Goal: Information Seeking & Learning: Learn about a topic

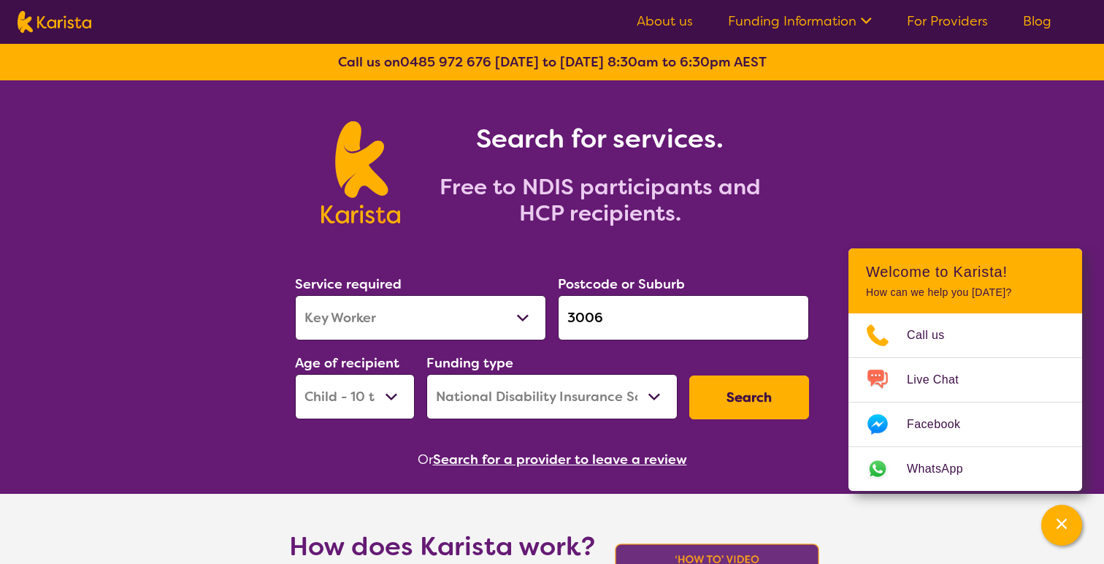
select select "Key Worker"
select select "CH"
select select "NDIS"
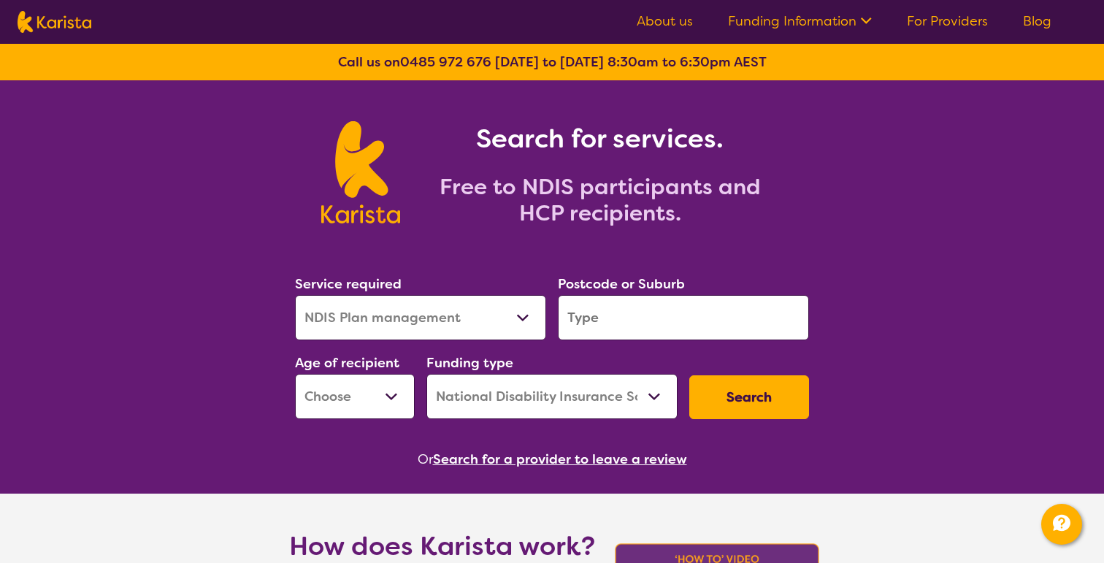
select select "NDIS Plan management"
select select "NDIS"
click at [673, 23] on link "About us" at bounding box center [665, 21] width 56 height 18
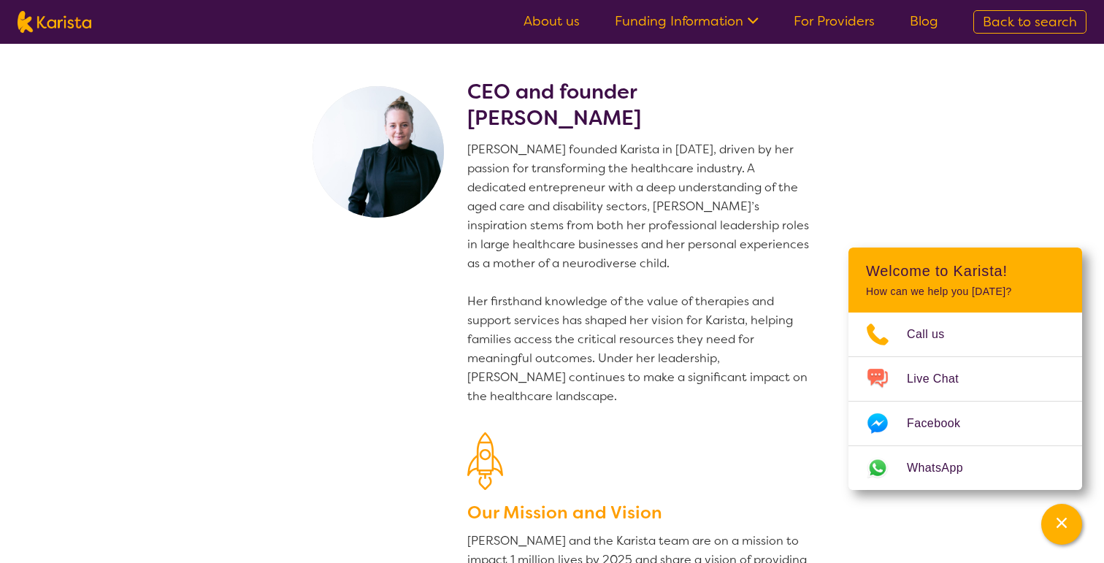
click at [49, 29] on img at bounding box center [55, 22] width 74 height 22
select select "Key Worker"
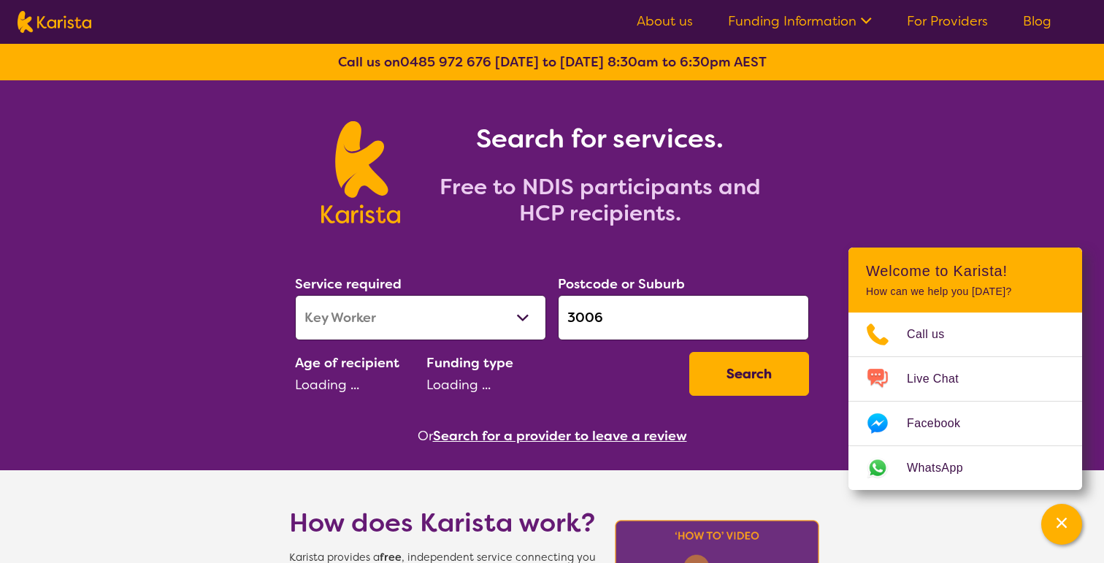
select select "CH"
select select "NDIS"
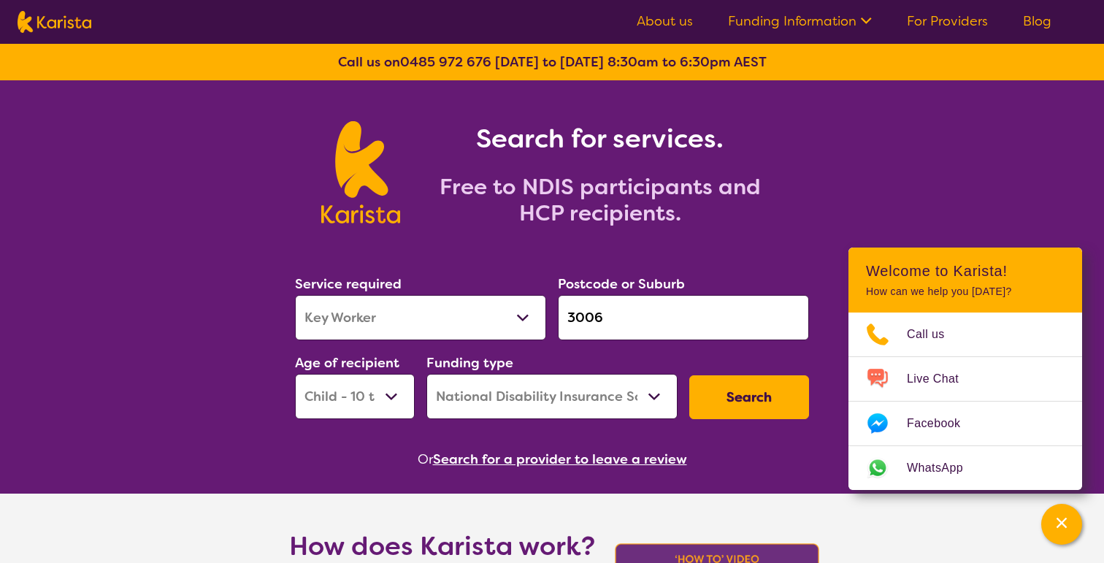
click at [927, 23] on link "For Providers" at bounding box center [947, 21] width 81 height 18
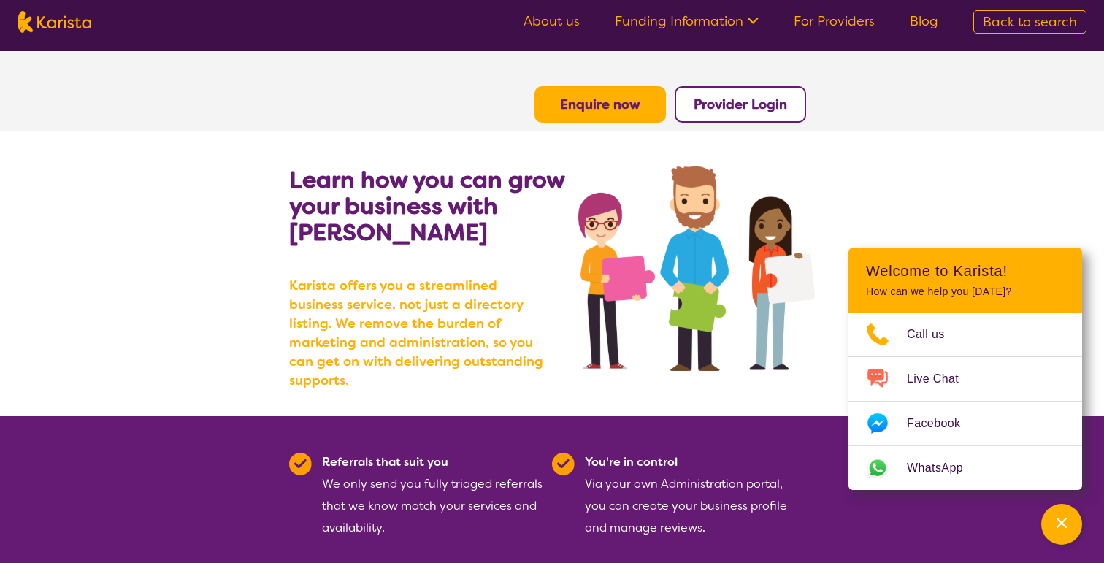
click at [63, 34] on nav "About us Funding Information NDIS - National Disability Insurance Scheme HCP - …" at bounding box center [552, 22] width 1104 height 44
click at [64, 32] on img at bounding box center [55, 22] width 74 height 22
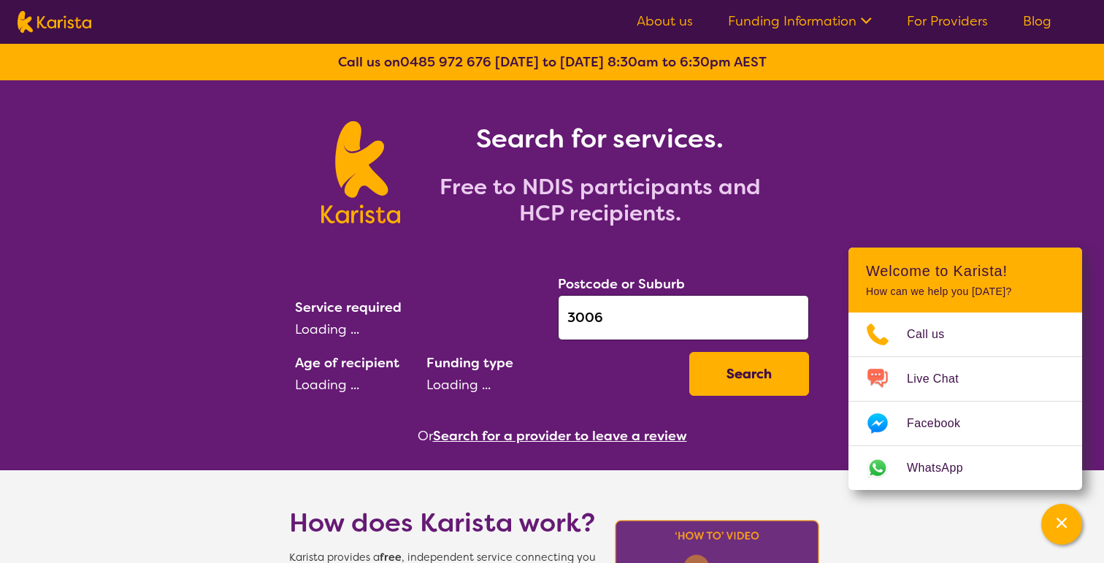
select select "Key Worker"
select select "CH"
select select "NDIS"
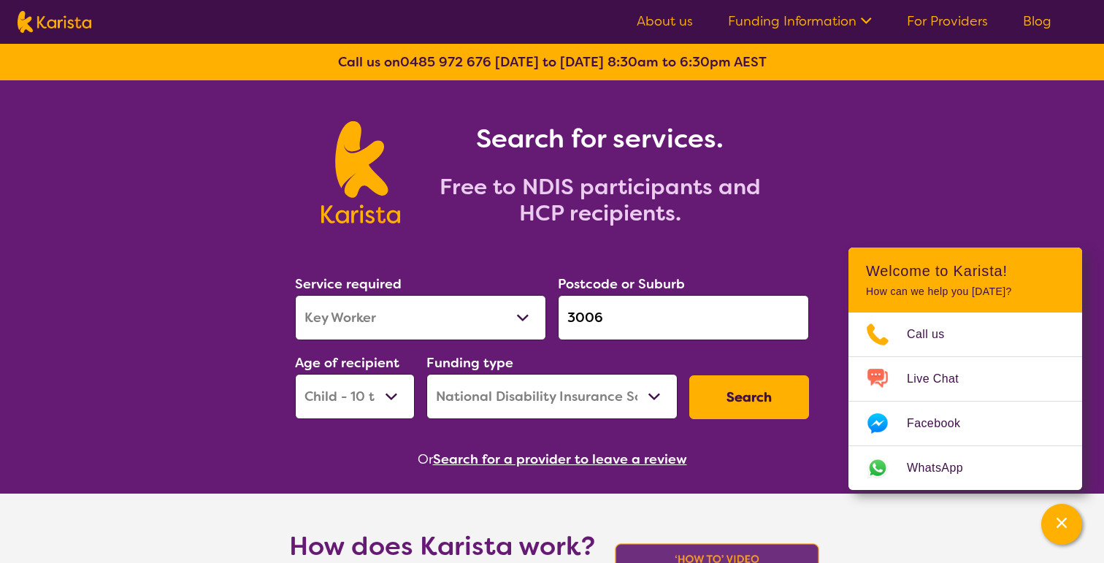
click at [588, 462] on button "Search for a provider to leave a review" at bounding box center [560, 459] width 254 height 22
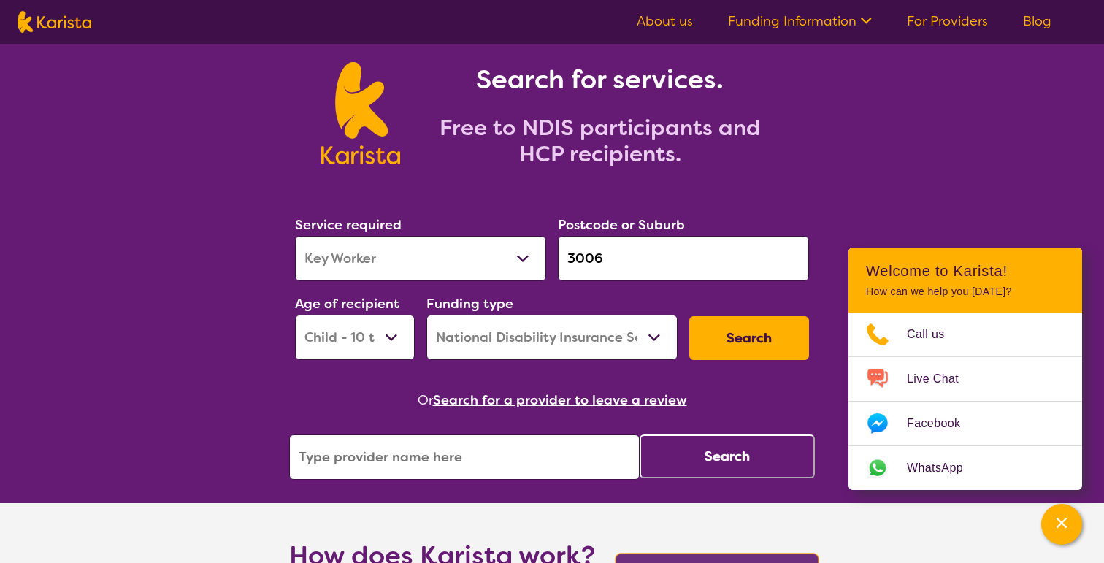
scroll to position [64, 0]
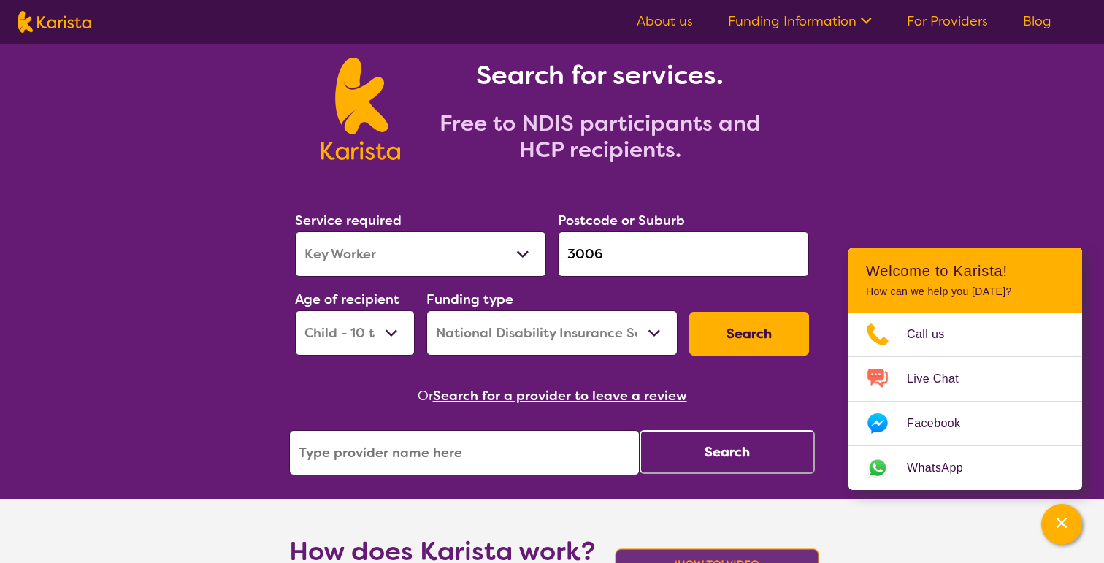
click at [451, 255] on select "Allied Health Assistant Assessment (ADHD or Autism) Behaviour support Counselli…" at bounding box center [420, 253] width 251 height 45
click at [295, 231] on select "Allied Health Assistant Assessment (ADHD or Autism) Behaviour support Counselli…" at bounding box center [420, 253] width 251 height 45
click at [405, 267] on select "Allied Health Assistant Assessment (ADHD or Autism) Behaviour support Counselli…" at bounding box center [420, 253] width 251 height 45
select select "Assessment ([MEDICAL_DATA] or [MEDICAL_DATA])"
click at [295, 231] on select "Allied Health Assistant Assessment (ADHD or Autism) Behaviour support Counselli…" at bounding box center [420, 253] width 251 height 45
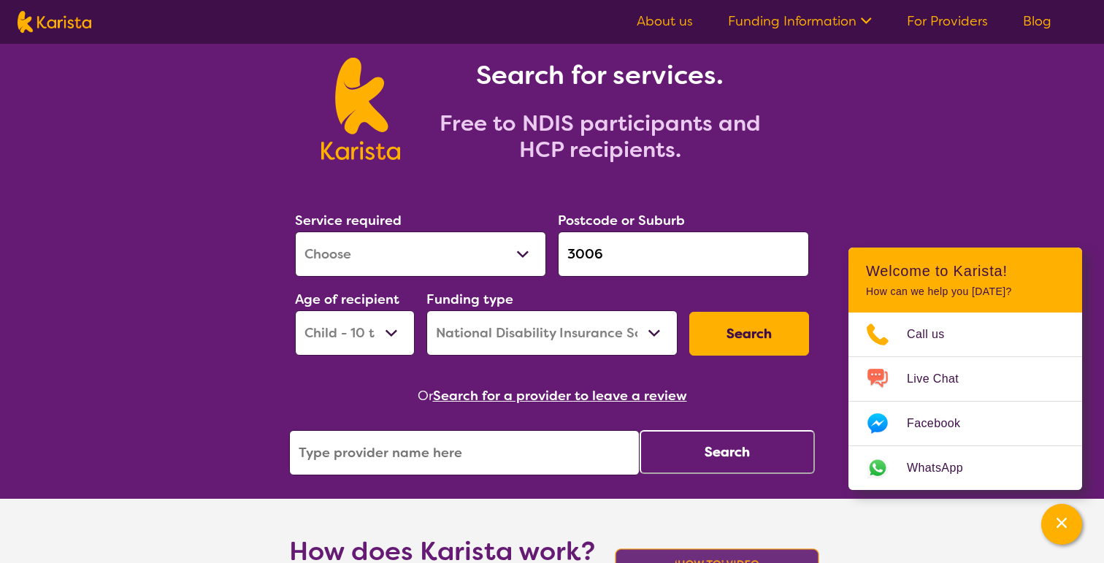
click at [374, 345] on select "Early Childhood - 0 to 9 Child - 10 to 11 Adolescent - 12 to 17 Adult - 18 to 6…" at bounding box center [355, 332] width 120 height 45
click at [295, 310] on select "Early Childhood - 0 to 9 Child - 10 to 11 Adolescent - 12 to 17 Adult - 18 to 6…" at bounding box center [355, 332] width 120 height 45
click at [724, 334] on button "Search" at bounding box center [749, 334] width 120 height 44
click at [404, 334] on select "Early Childhood - 0 to 9 Child - 10 to 11 Adolescent - 12 to 17 Adult - 18 to 6…" at bounding box center [355, 332] width 120 height 45
select select "CH"
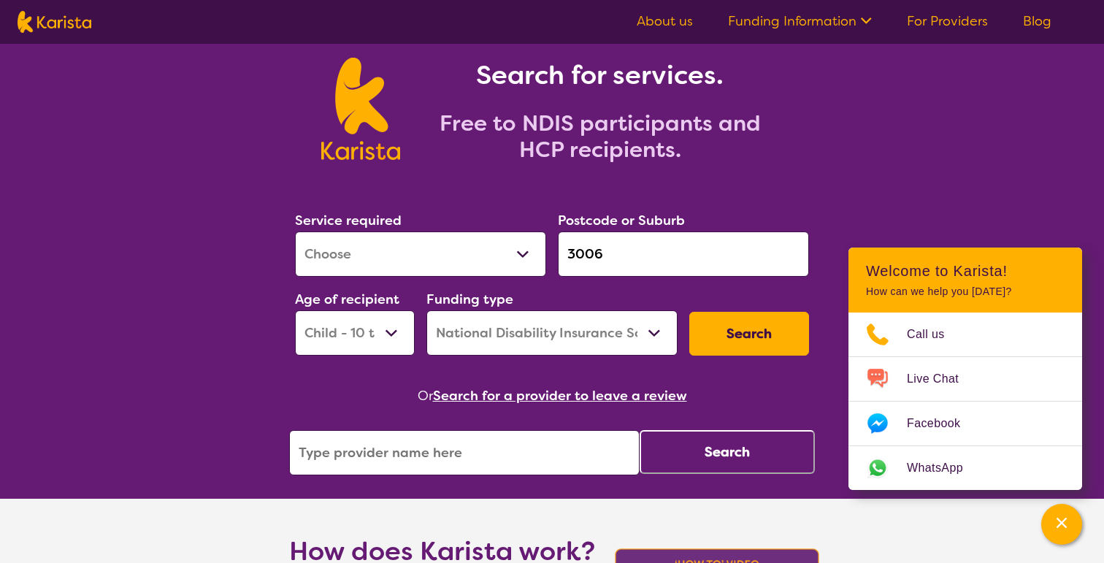
click at [295, 310] on select "Early Childhood - 0 to 9 Child - 10 to 11 Adolescent - 12 to 17 Adult - 18 to 6…" at bounding box center [355, 332] width 120 height 45
click at [661, 325] on select "Home Care Package (HCP) National Disability Insurance Scheme (NDIS) I don't know" at bounding box center [551, 332] width 251 height 45
click at [632, 338] on select "Home Care Package (HCP) National Disability Insurance Scheme (NDIS) I don't know" at bounding box center [551, 332] width 251 height 45
click at [426, 310] on select "Home Care Package (HCP) National Disability Insurance Scheme (NDIS) I don't know" at bounding box center [551, 332] width 251 height 45
click at [750, 339] on button "Search" at bounding box center [749, 334] width 120 height 44
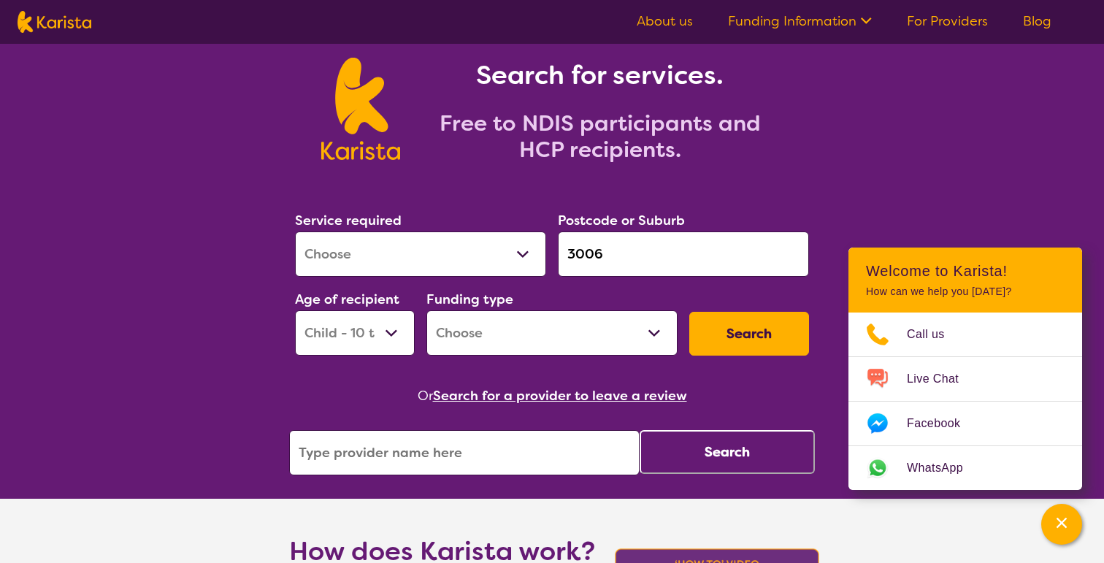
click at [507, 249] on select "Allied Health Assistant Assessment (ADHD or Autism) Behaviour support Counselli…" at bounding box center [420, 253] width 251 height 45
click at [604, 328] on select "Home Care Package (HCP) National Disability Insurance Scheme (NDIS) I don't know" at bounding box center [551, 332] width 251 height 45
click at [453, 253] on select "Allied Health Assistant Assessment (ADHD or Autism) Behaviour support Counselli…" at bounding box center [420, 253] width 251 height 45
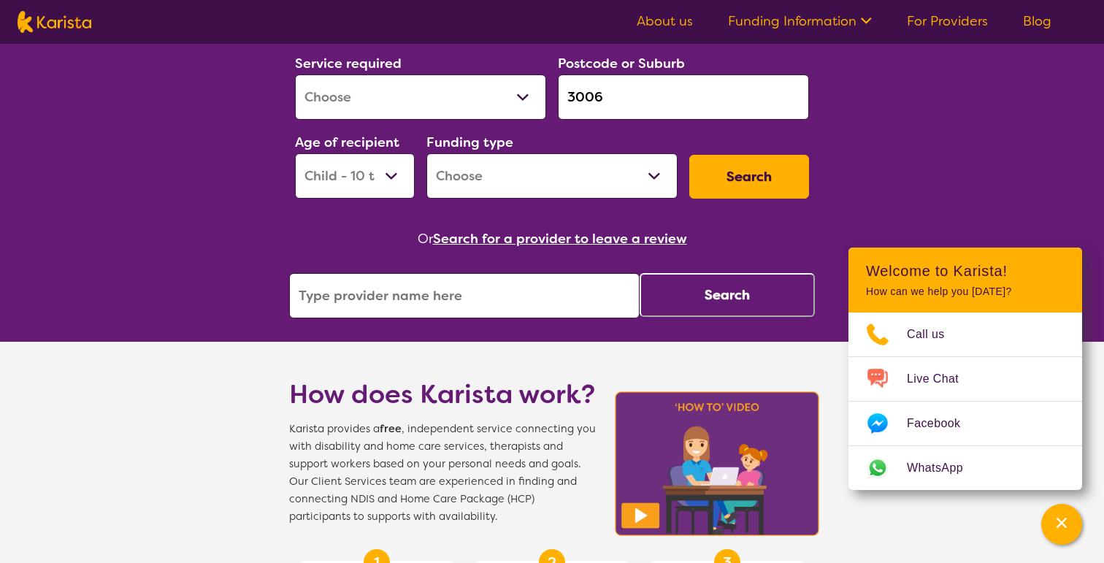
scroll to position [0, 0]
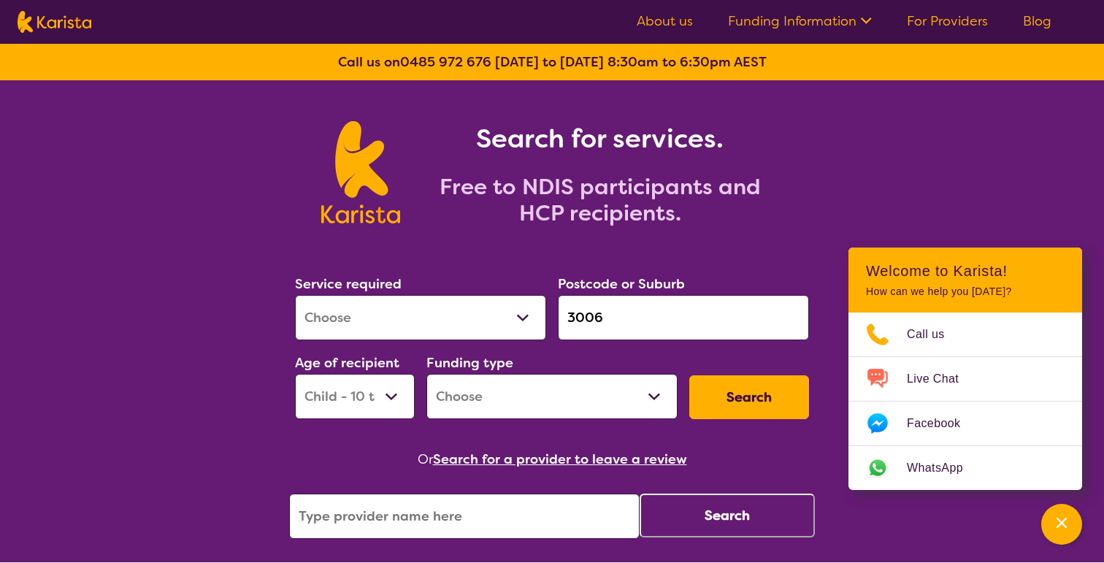
click at [551, 393] on select "Home Care Package (HCP) National Disability Insurance Scheme (NDIS) I don't know" at bounding box center [551, 396] width 251 height 45
select select "HCP"
click at [426, 374] on select "Home Care Package (HCP) National Disability Insurance Scheme (NDIS) I don't know" at bounding box center [551, 396] width 251 height 45
click at [702, 396] on button "Search" at bounding box center [749, 397] width 120 height 44
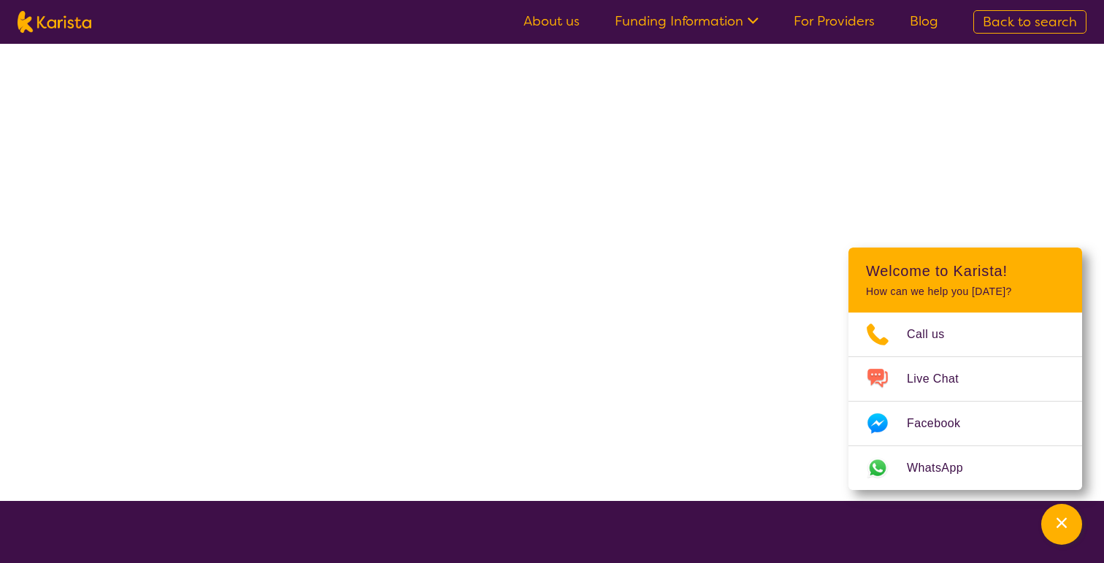
select select "HCP"
select select "Assessment ([MEDICAL_DATA] or [MEDICAL_DATA])"
select select "CH"
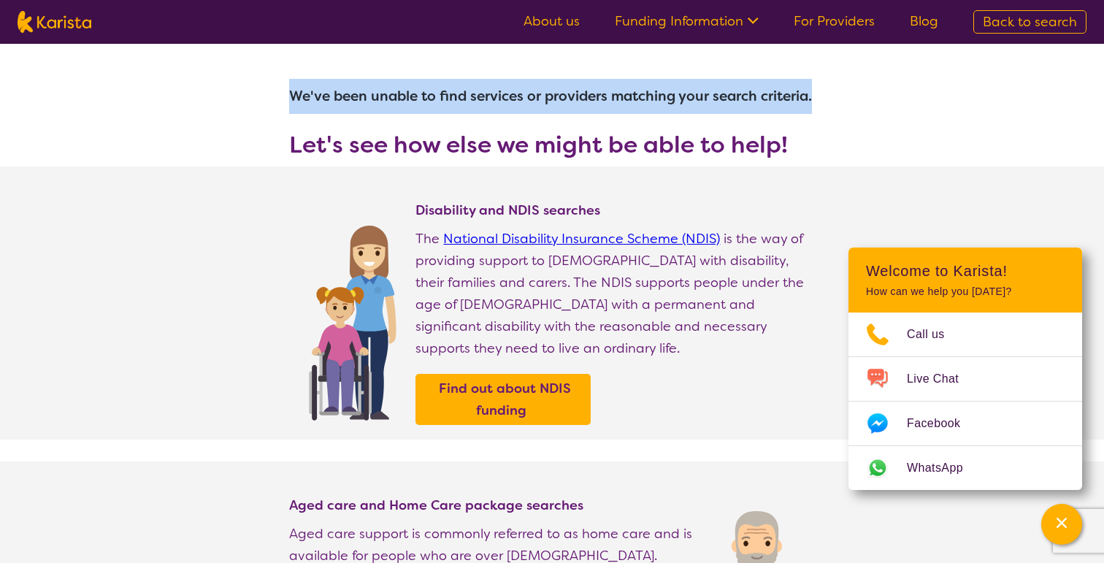
drag, startPoint x: 291, startPoint y: 100, endPoint x: 841, endPoint y: 92, distance: 550.5
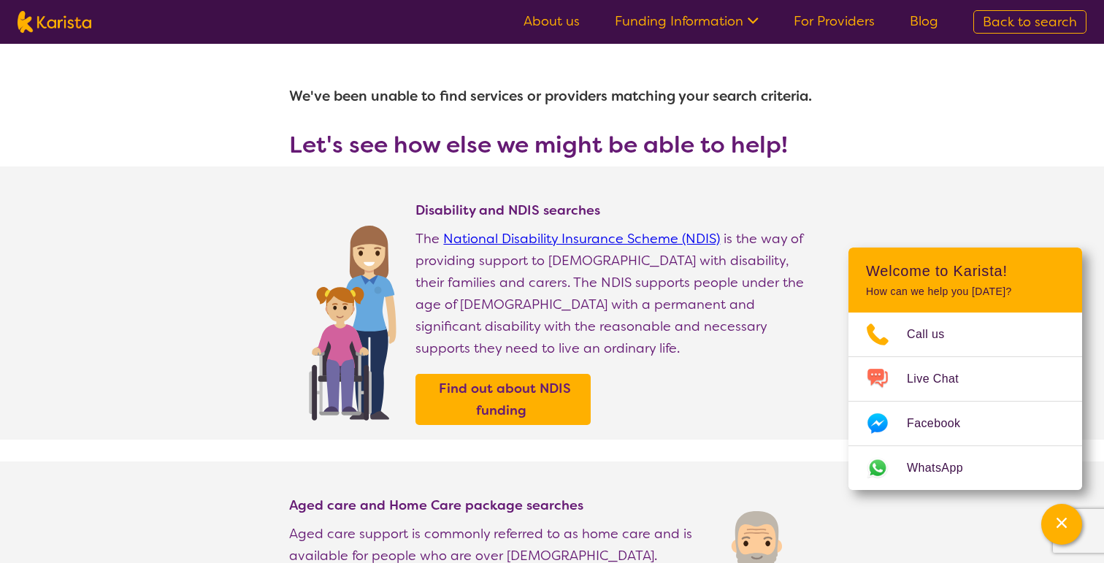
click at [685, 155] on h3 "Let's see how else we might be able to help!" at bounding box center [552, 144] width 526 height 26
drag, startPoint x: 405, startPoint y: 101, endPoint x: 544, endPoint y: 100, distance: 138.7
click at [544, 100] on h1 "We've been unable to find services or providers matching your search criteria." at bounding box center [552, 96] width 526 height 35
click at [1048, 25] on span "Back to search" at bounding box center [1030, 22] width 94 height 18
select select "Assessment ([MEDICAL_DATA] or [MEDICAL_DATA])"
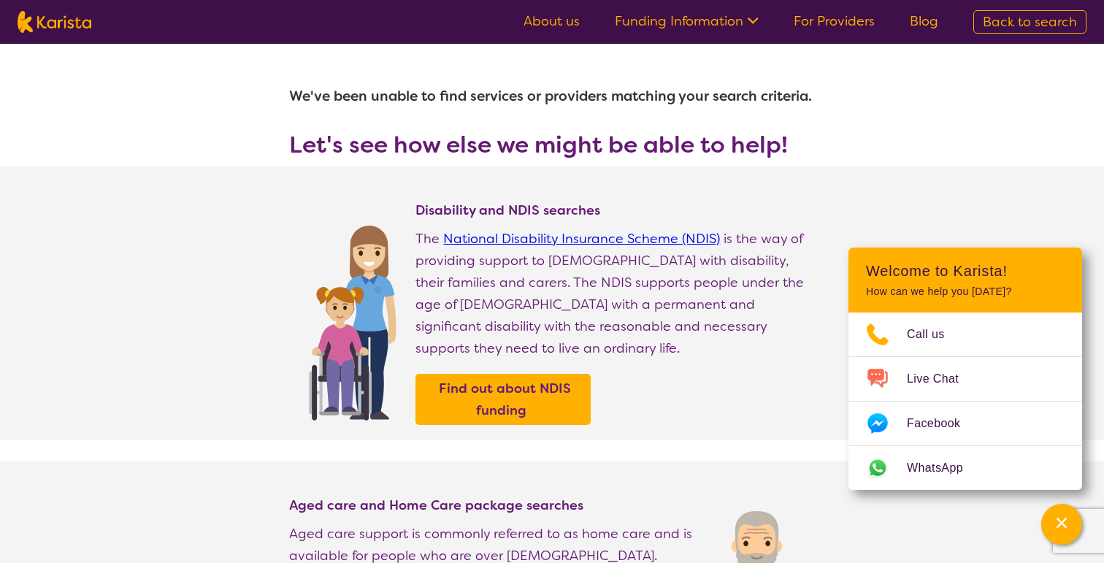
select select "CH"
select select "HCP"
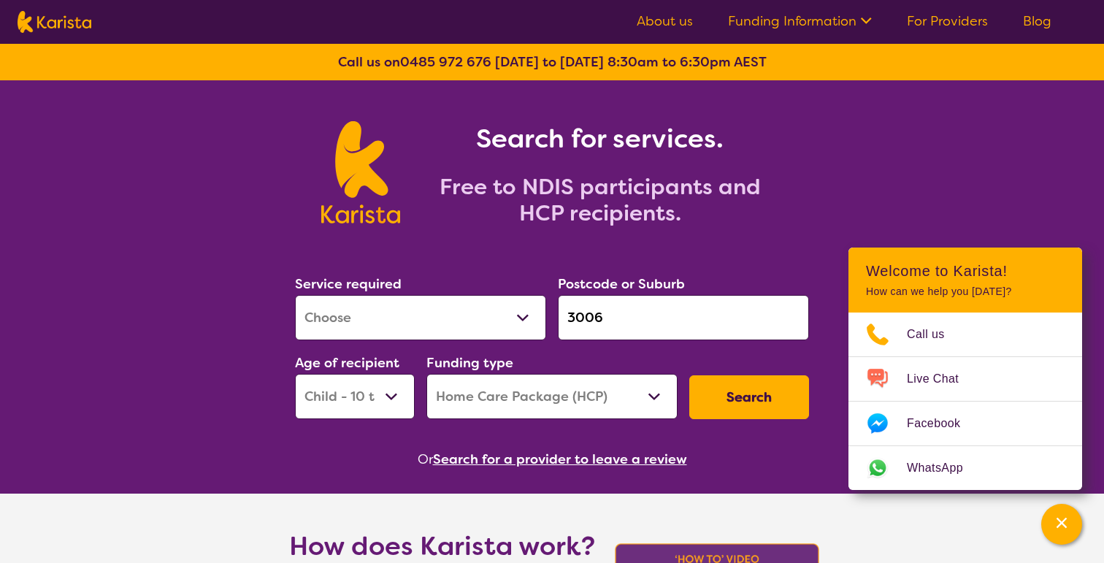
click at [940, 22] on link "For Providers" at bounding box center [947, 21] width 81 height 18
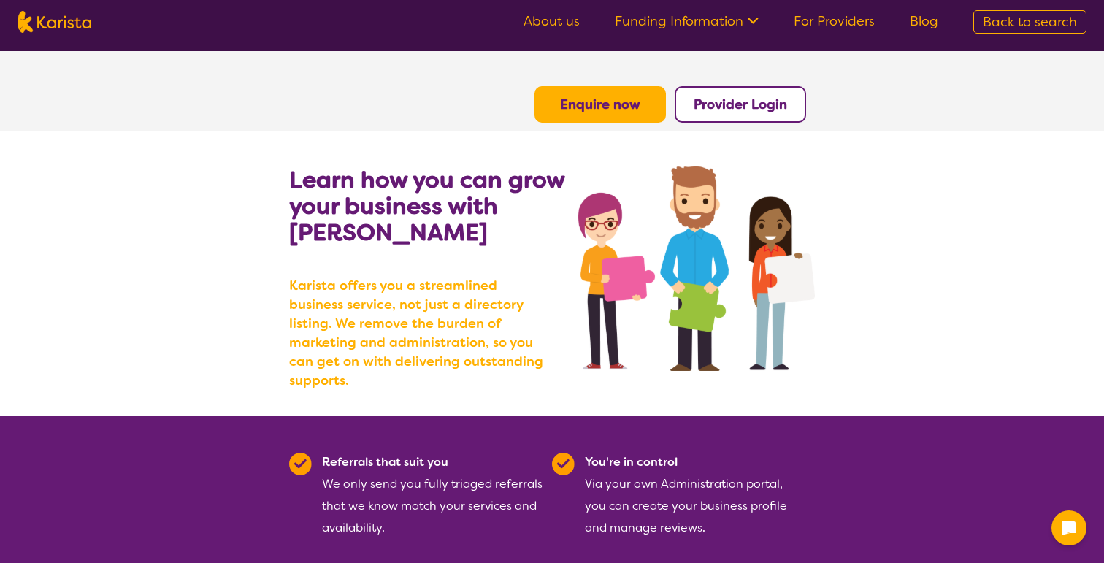
click at [637, 109] on b "Enquire now" at bounding box center [600, 105] width 80 height 18
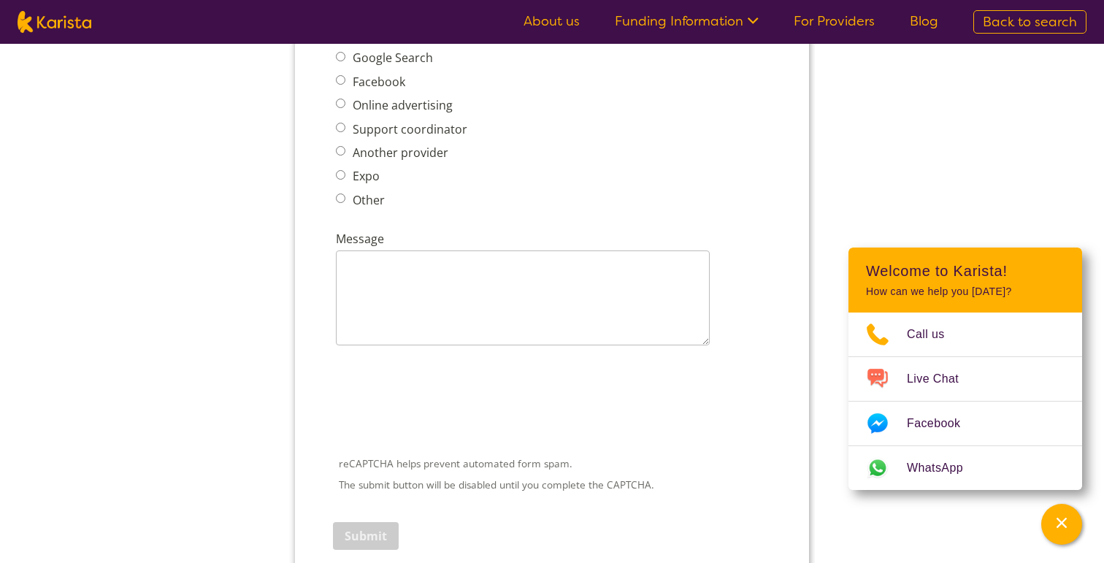
scroll to position [1832, 0]
click at [84, 26] on img at bounding box center [55, 22] width 74 height 22
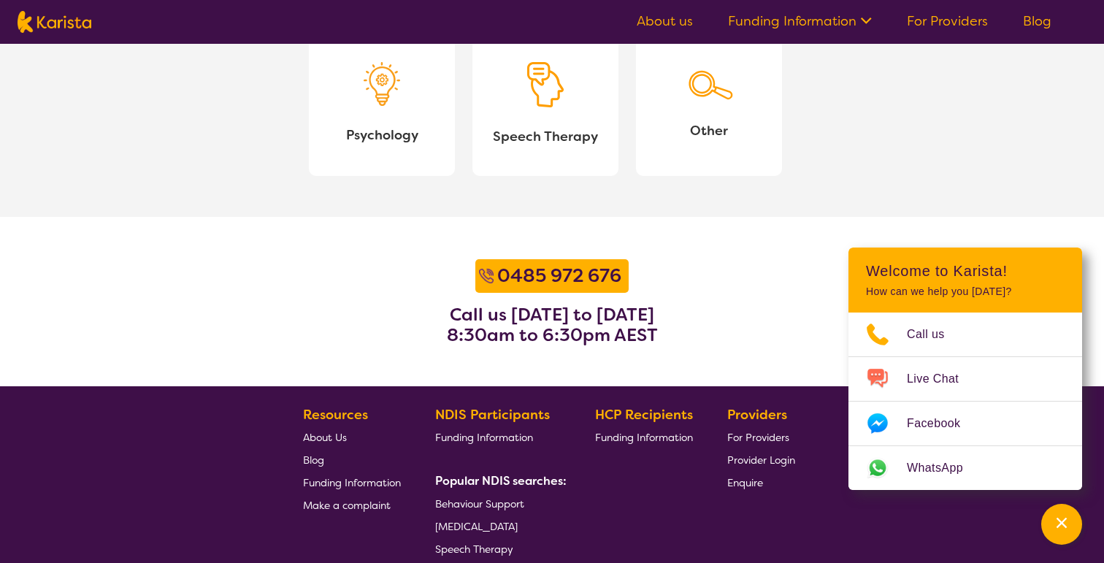
select select "Assessment ([MEDICAL_DATA] or [MEDICAL_DATA])"
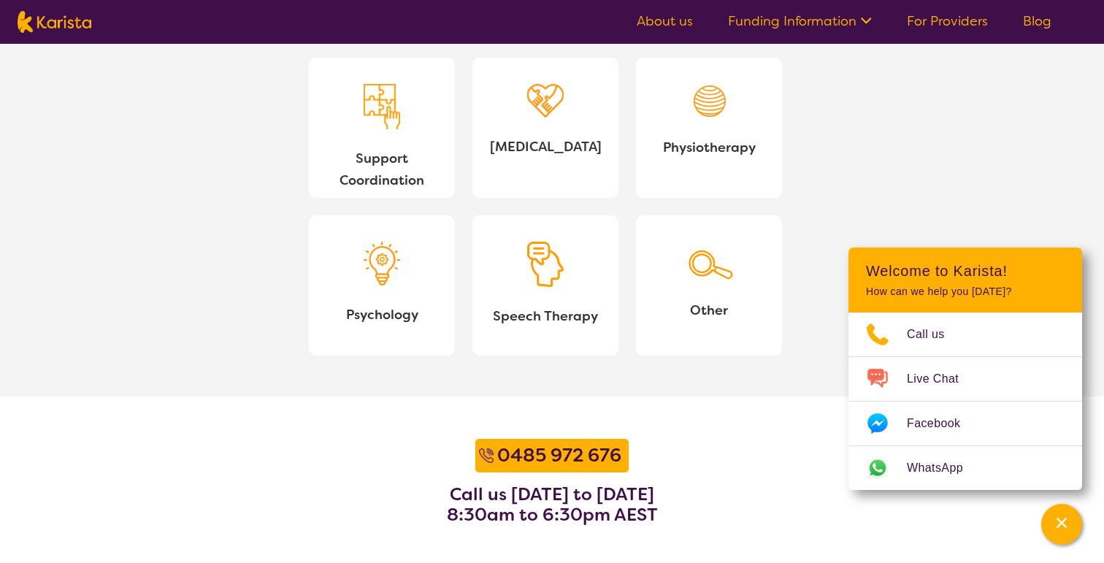
select select "CH"
select select "HCP"
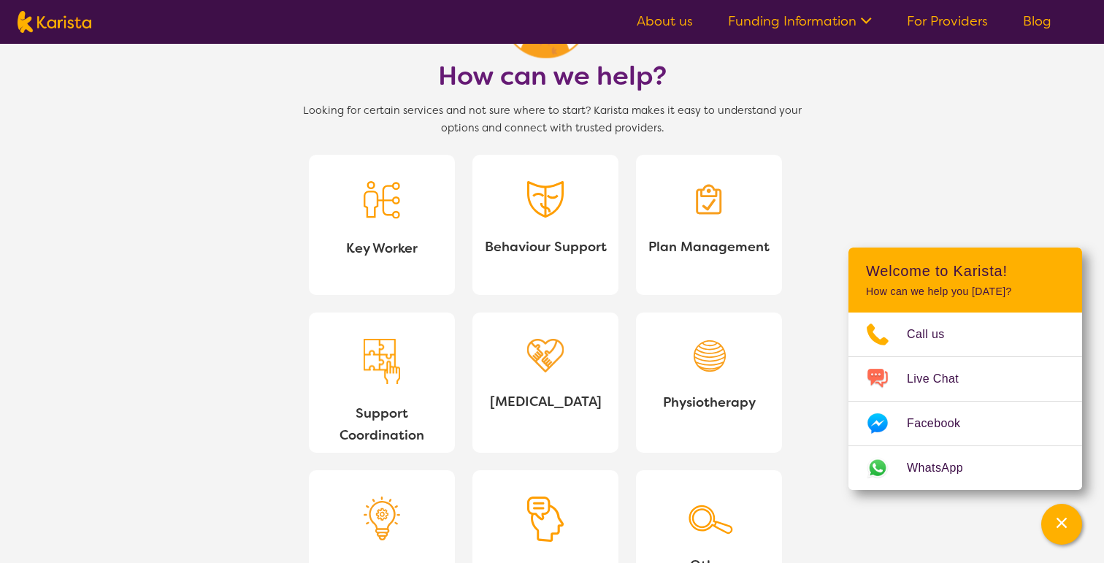
scroll to position [1272, 0]
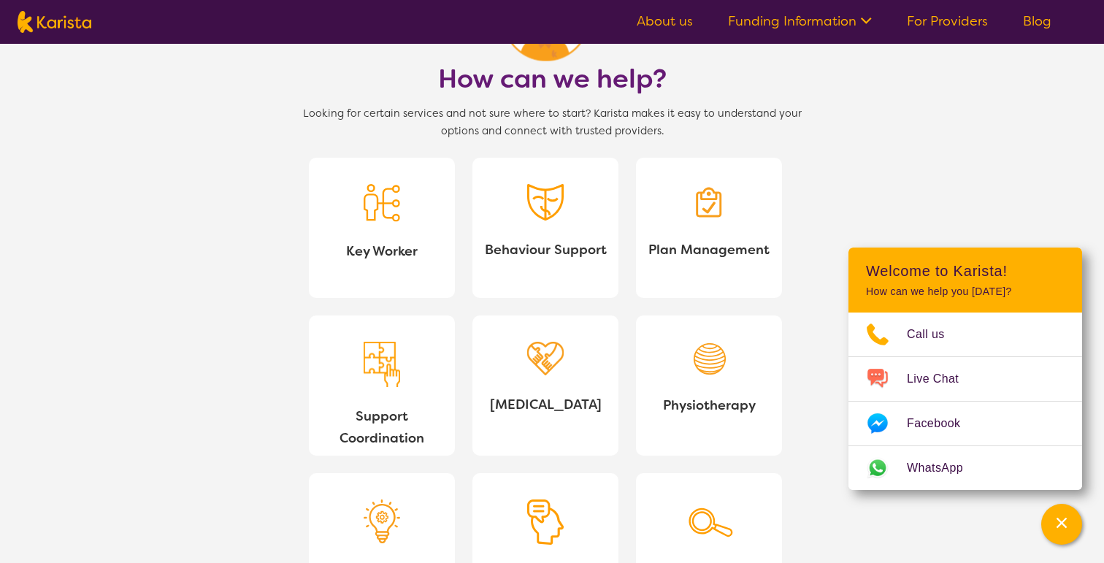
click at [399, 213] on img at bounding box center [382, 203] width 36 height 38
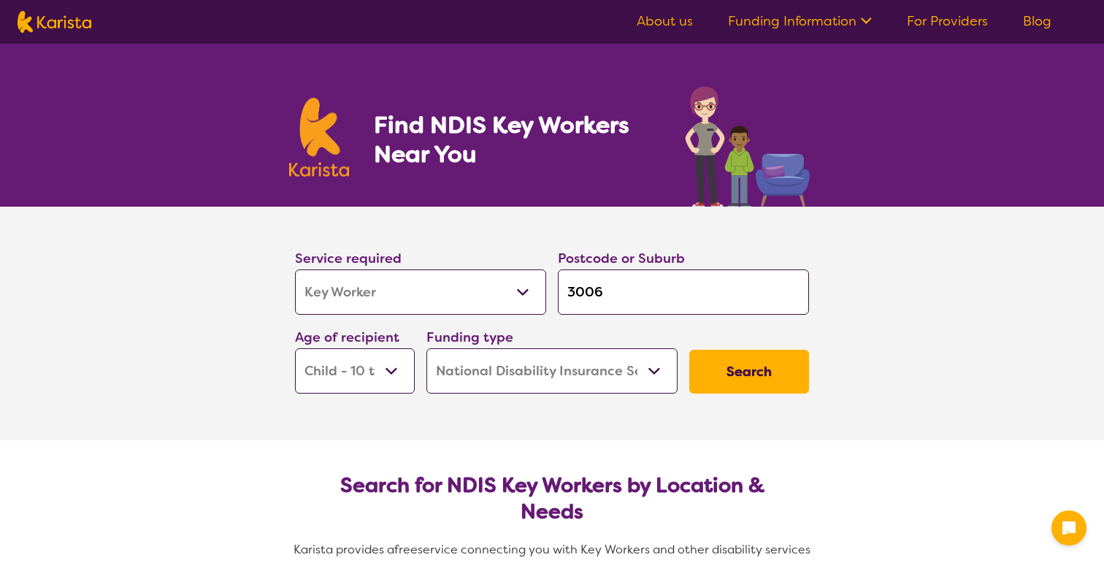
select select "Key Worker"
select select "CH"
select select "NDIS"
select select "Key Worker"
select select "CH"
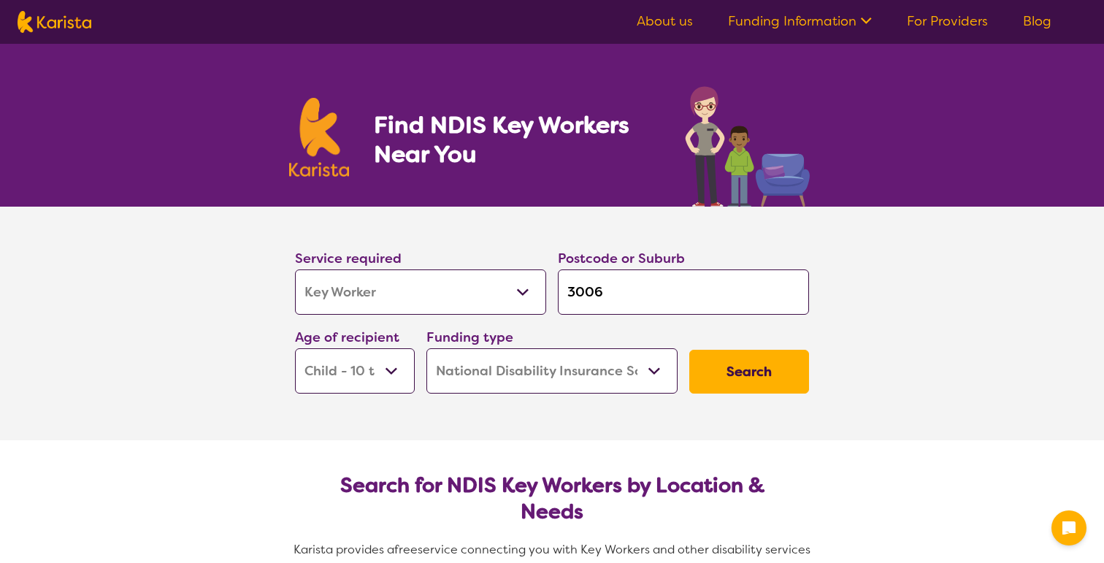
select select "NDIS"
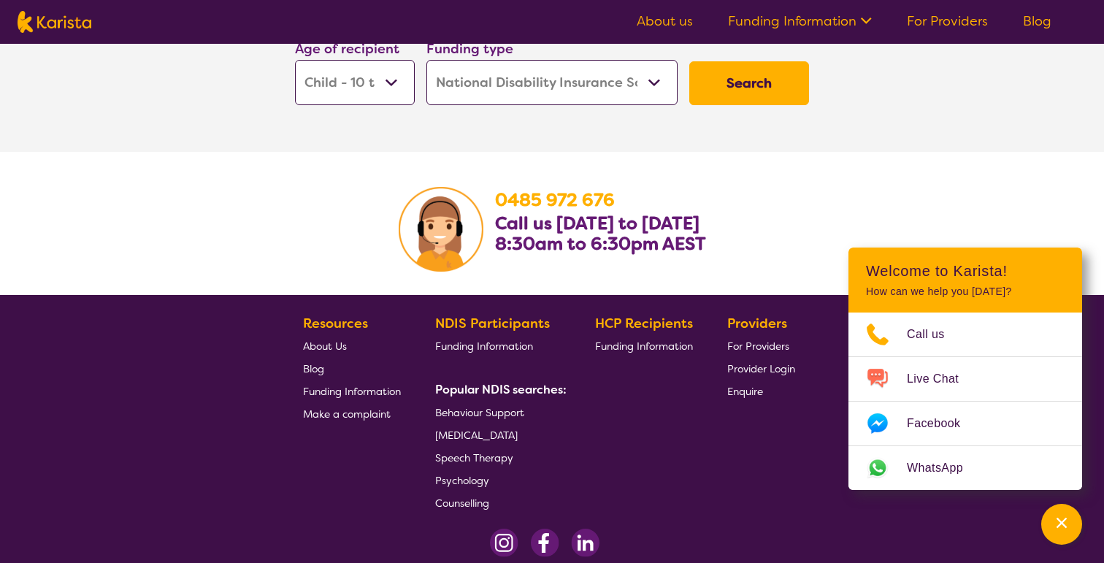
scroll to position [2278, 0]
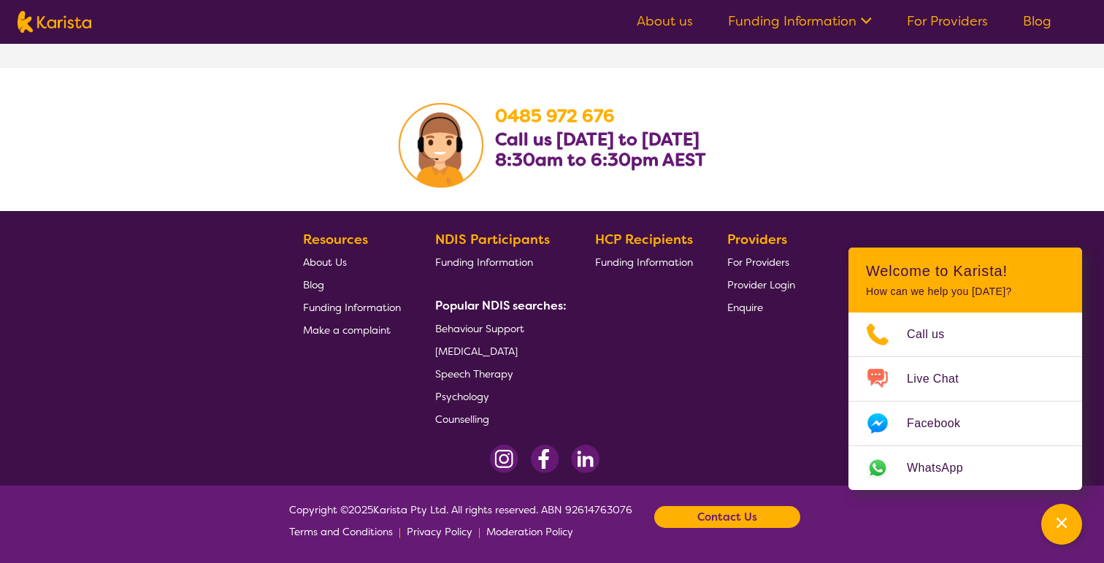
click at [733, 520] on b "Contact Us" at bounding box center [727, 517] width 60 height 22
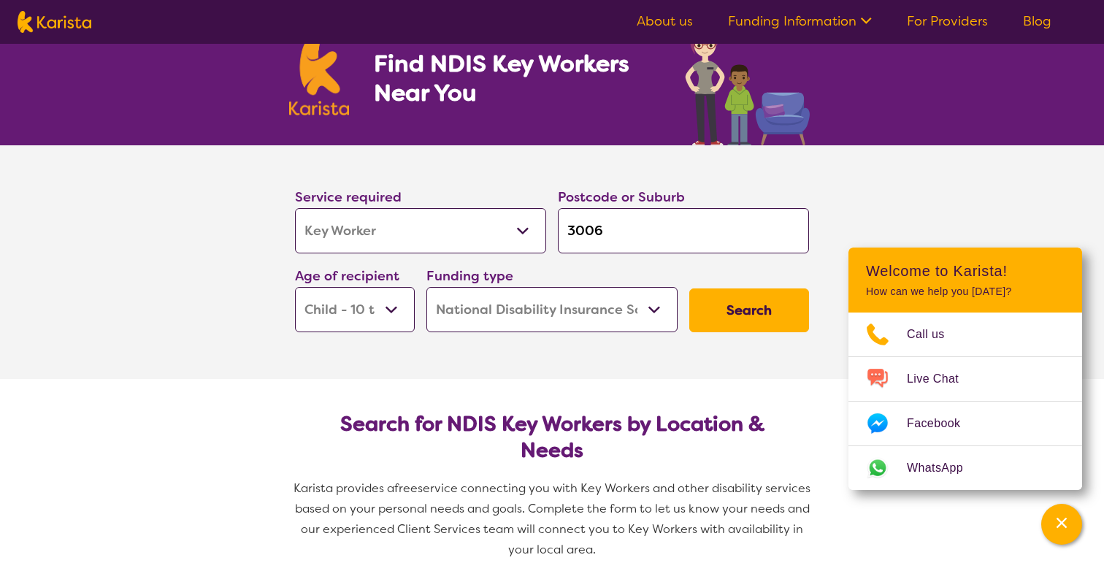
scroll to position [0, 0]
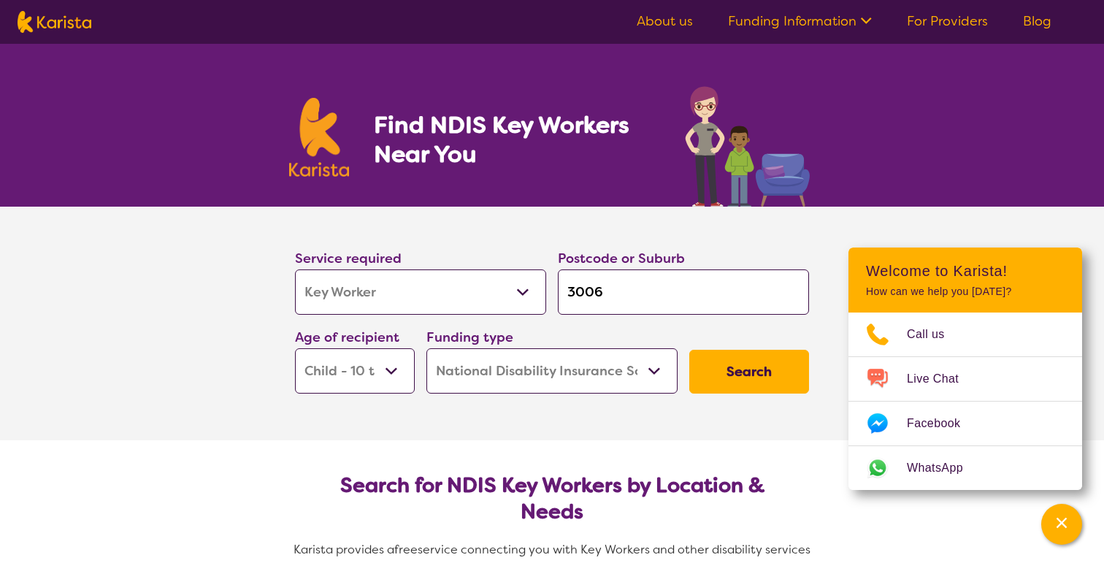
click at [952, 15] on link "For Providers" at bounding box center [947, 21] width 81 height 18
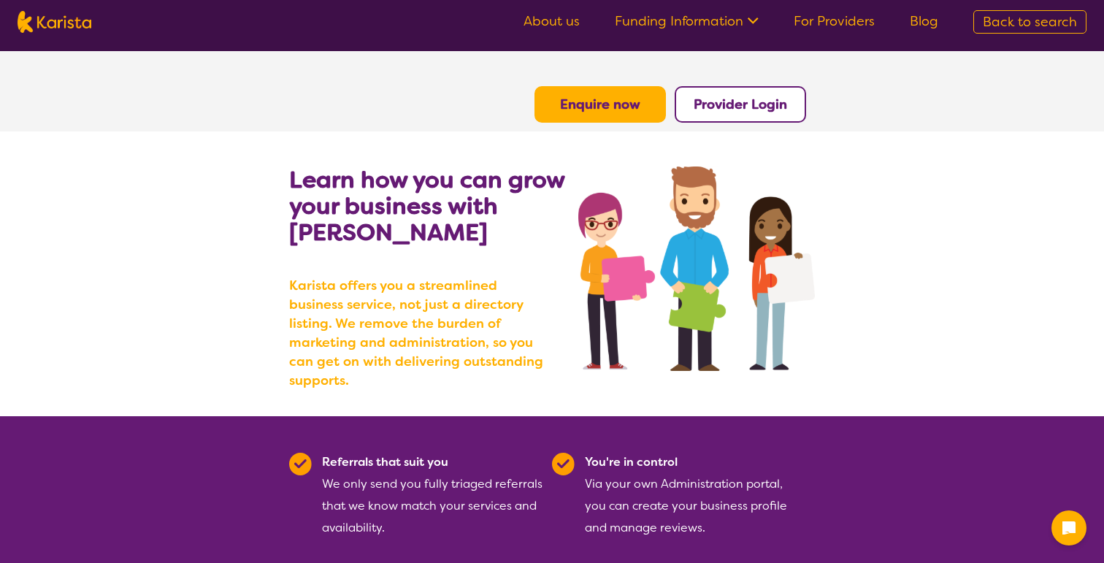
click at [617, 105] on b "Enquire now" at bounding box center [600, 105] width 80 height 18
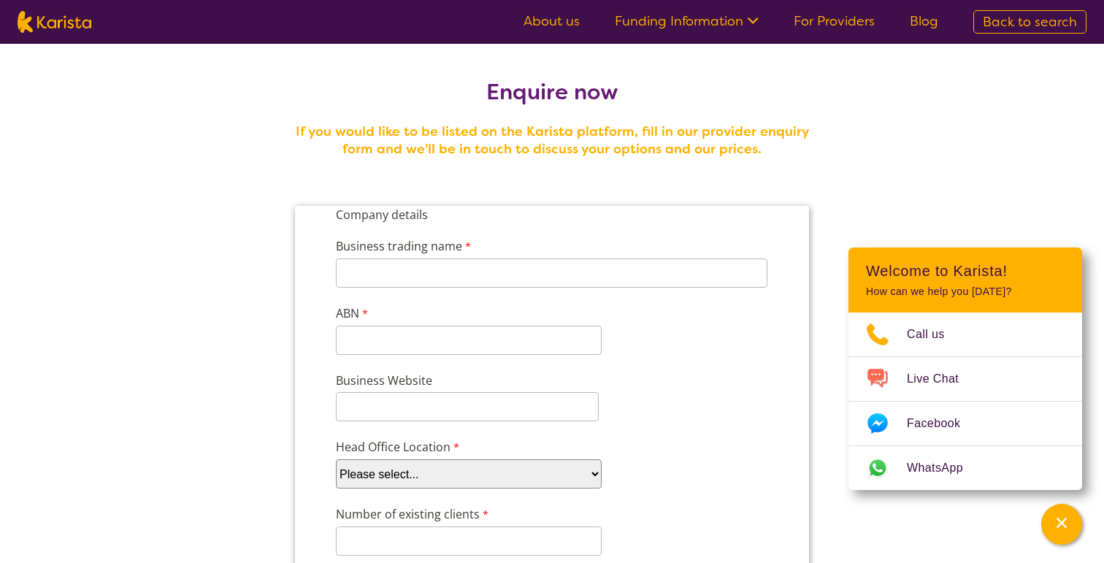
click at [67, 33] on nav "About us Funding Information NDIS - National Disability Insurance Scheme HCP - …" at bounding box center [552, 22] width 1104 height 44
click at [69, 28] on img at bounding box center [55, 22] width 74 height 22
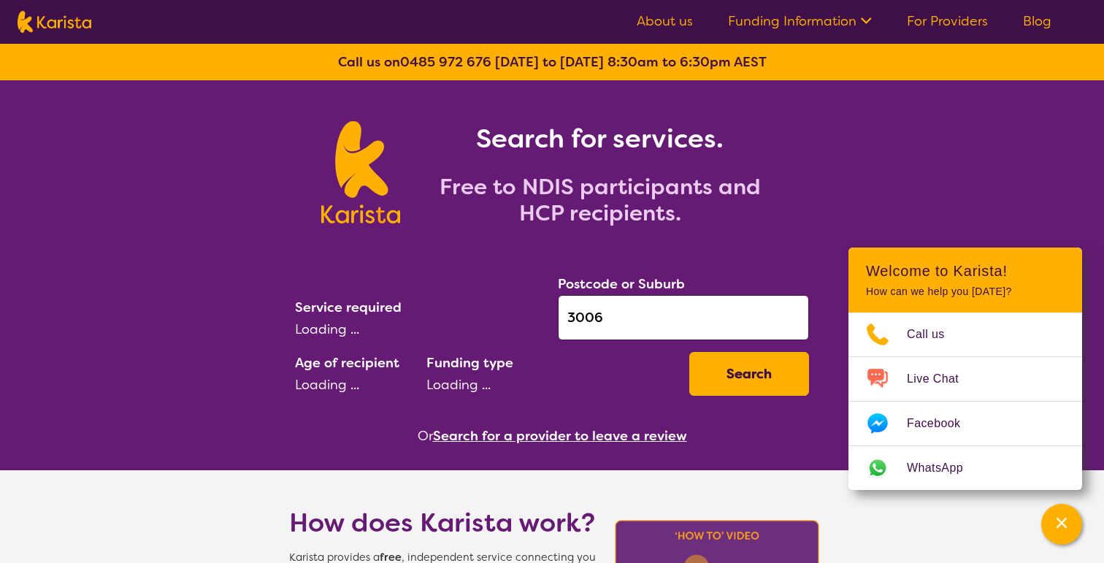
select select "NDIS"
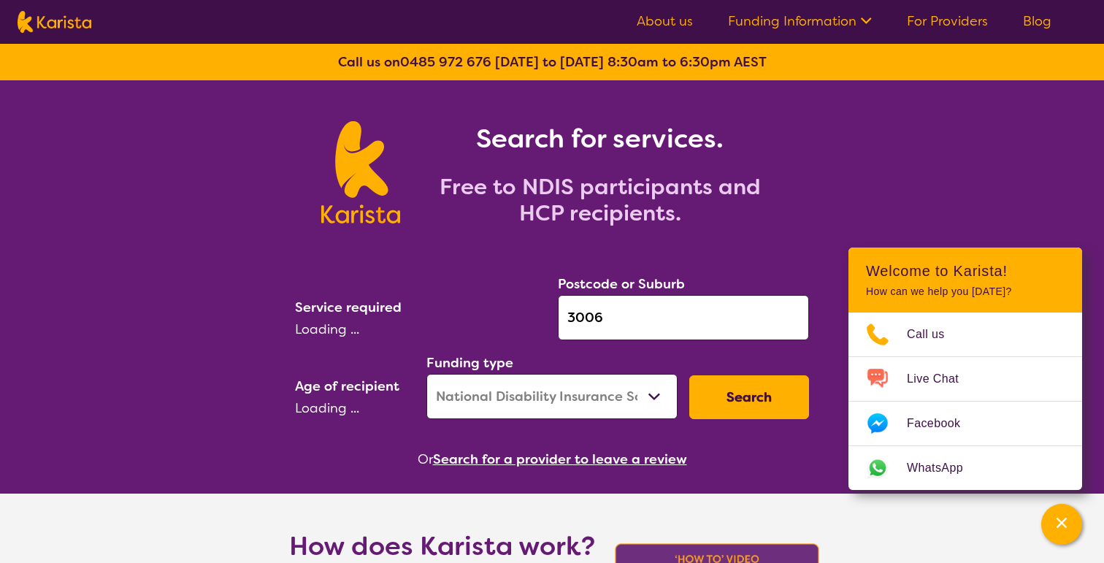
select select "CH"
select select "Key Worker"
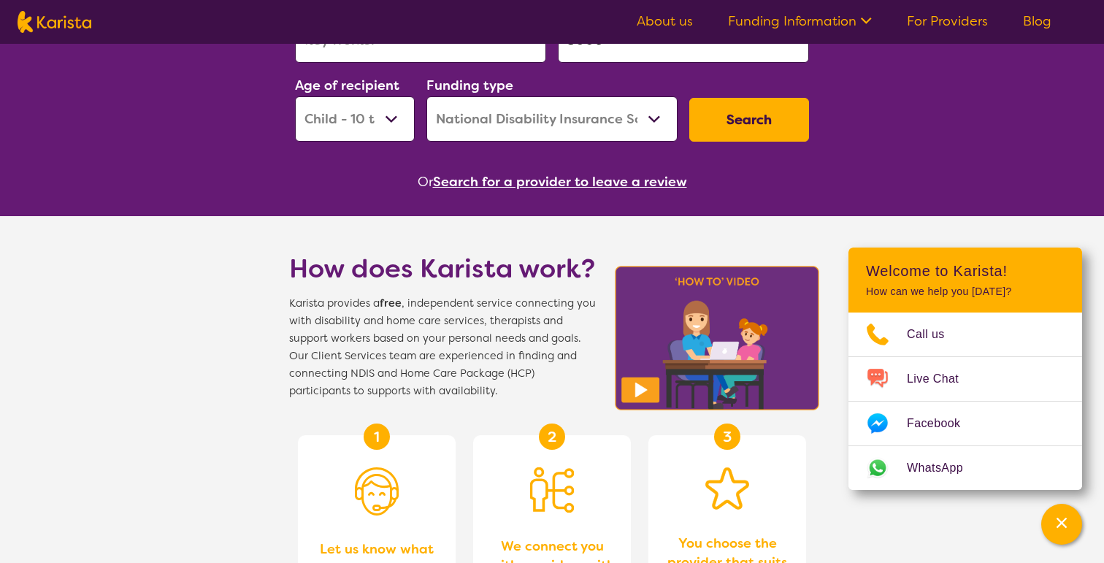
scroll to position [295, 0]
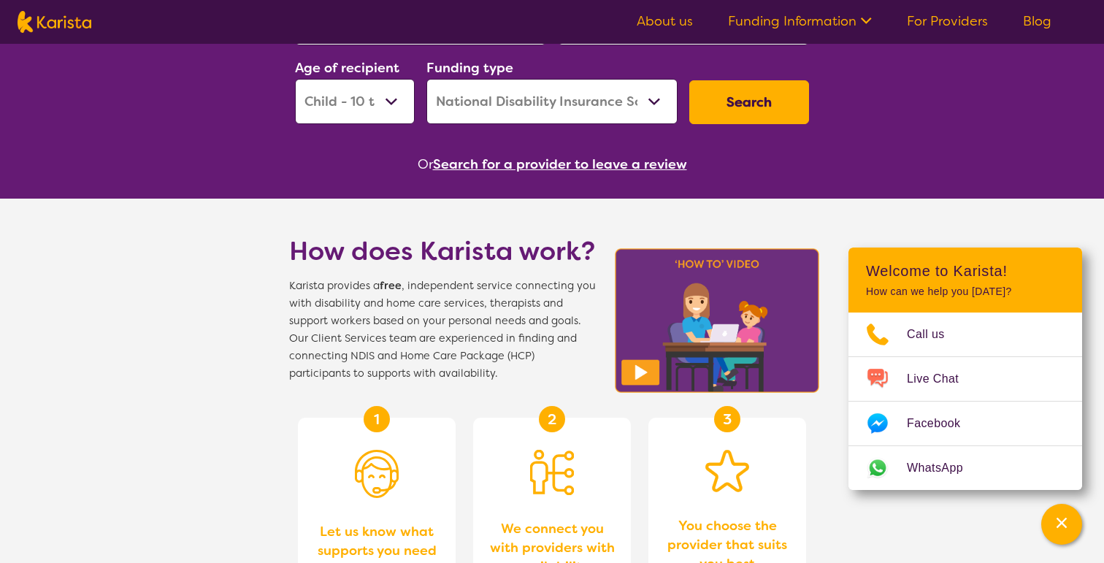
click at [402, 334] on span "Karista provides a free , independent service connecting you with disability an…" at bounding box center [442, 329] width 307 height 105
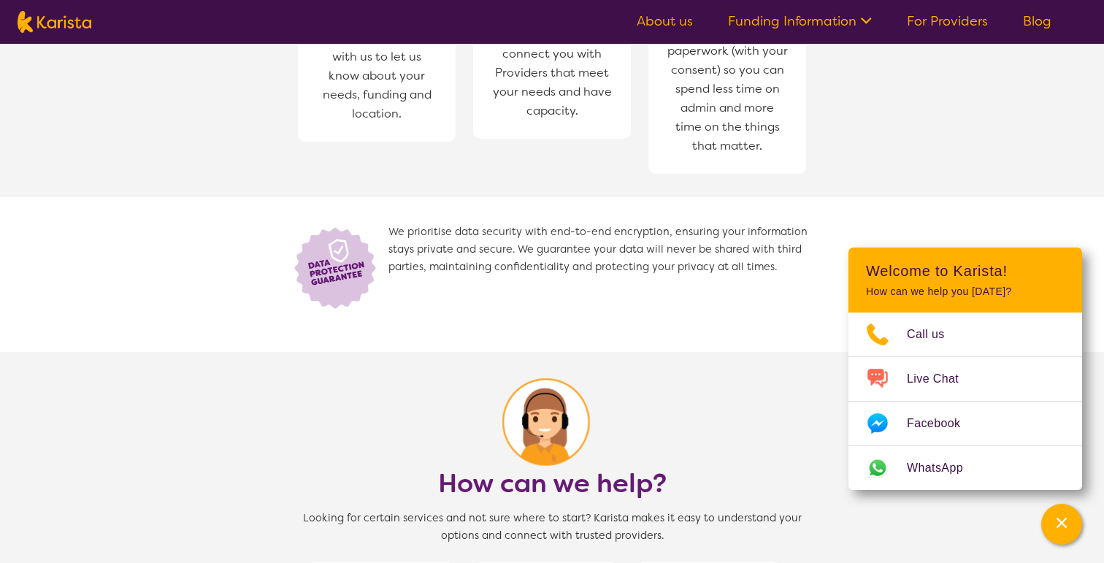
scroll to position [847, 0]
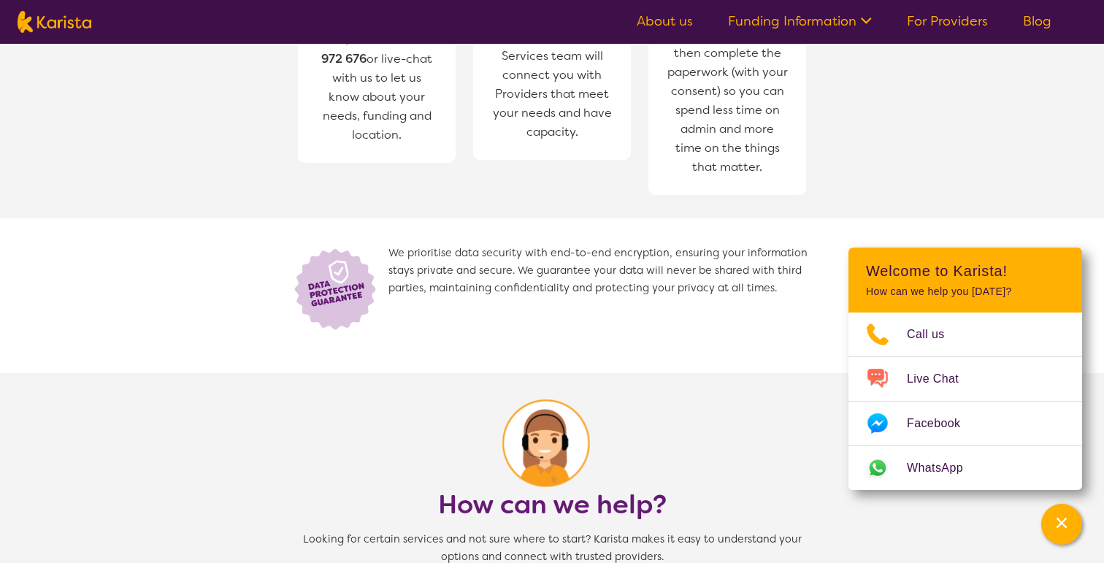
click at [531, 287] on span "We prioritise data security with end-to-end encryption, ensuring your informati…" at bounding box center [601, 289] width 426 height 88
click at [934, 27] on link "For Providers" at bounding box center [947, 21] width 81 height 18
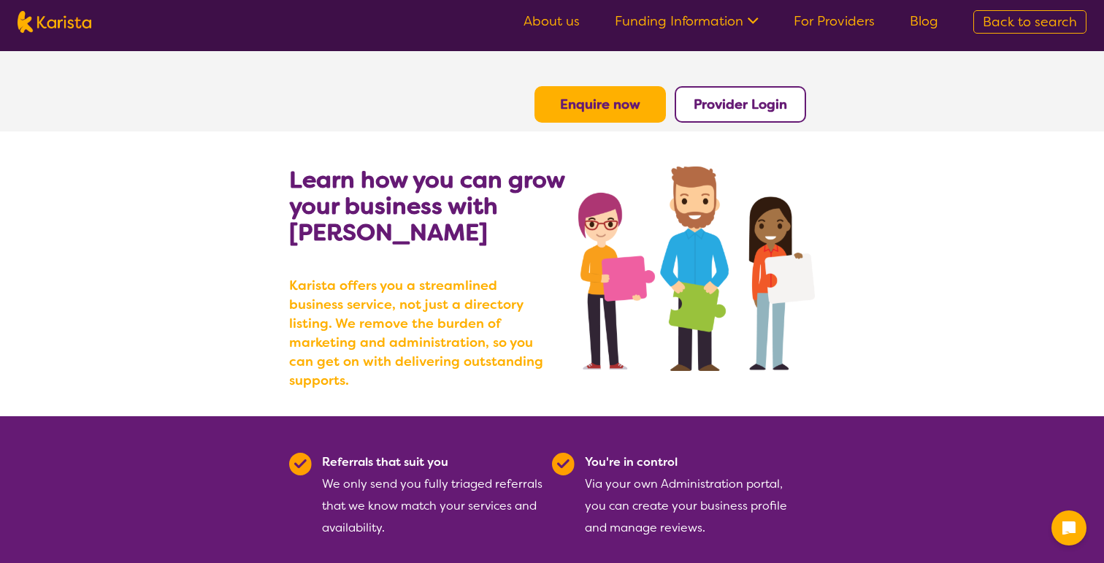
click at [59, 27] on img at bounding box center [55, 22] width 74 height 22
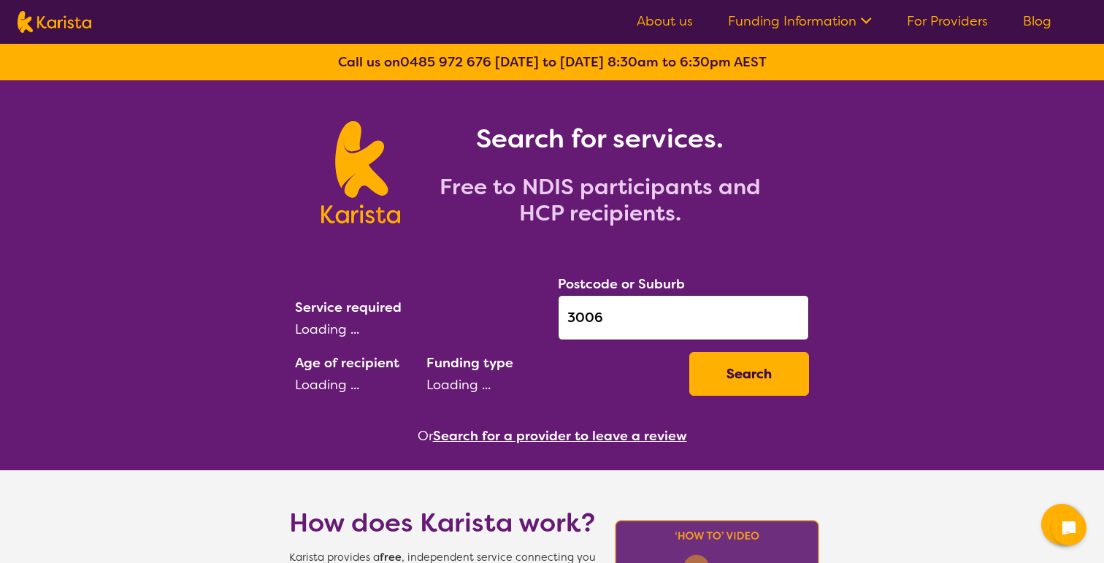
select select "Key Worker"
select select "CH"
select select "NDIS"
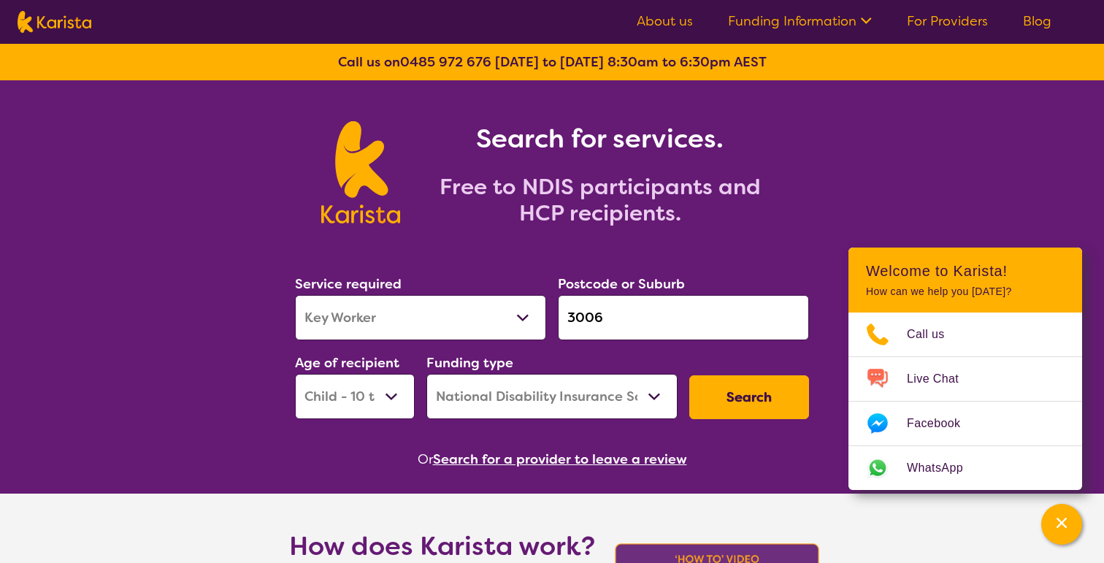
click at [715, 410] on button "Search" at bounding box center [749, 397] width 120 height 44
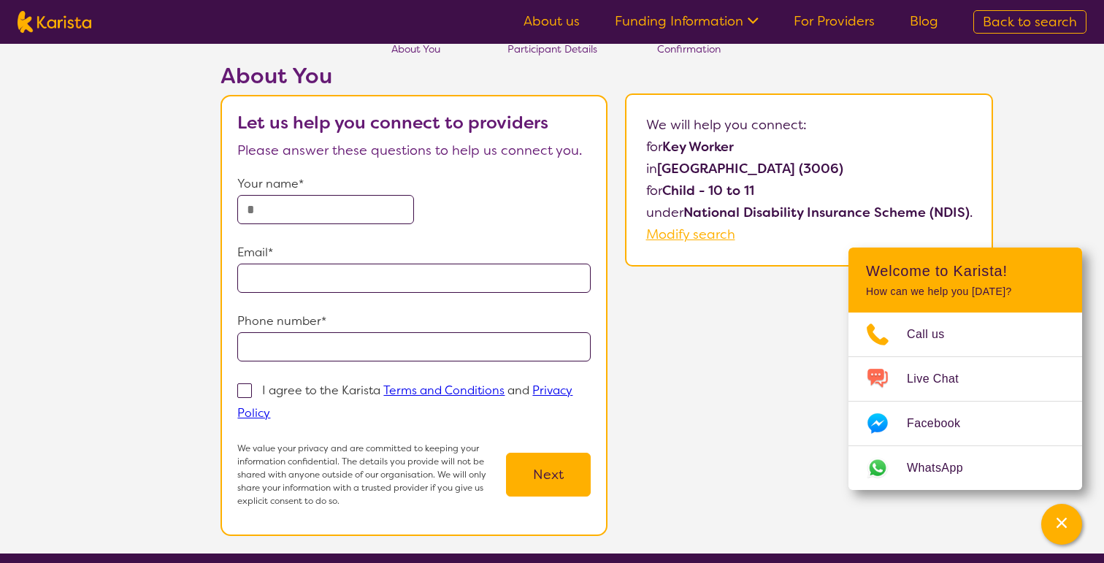
scroll to position [74, 0]
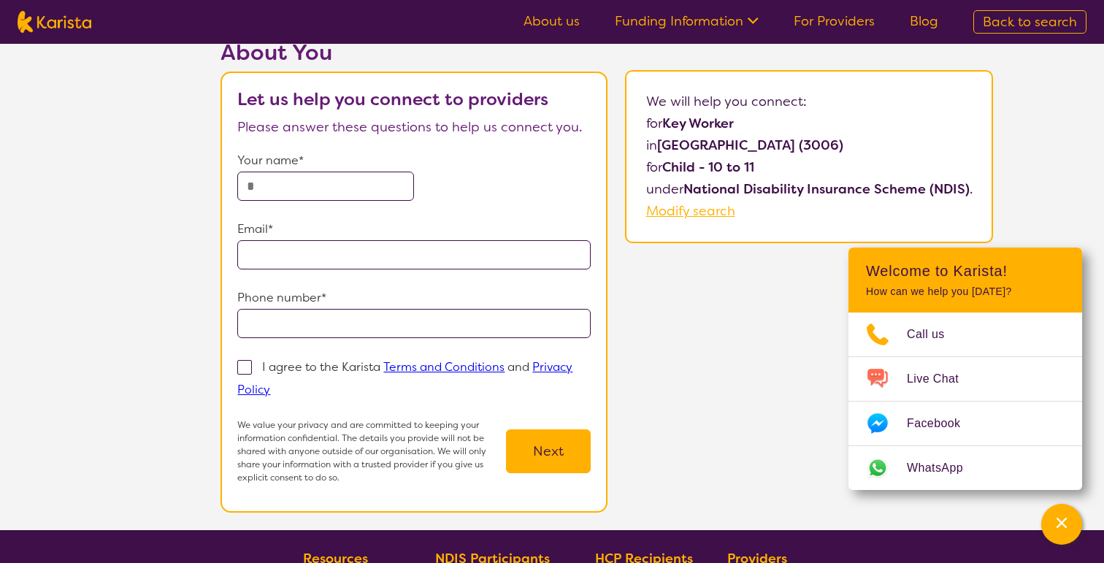
select select "Key Worker"
select select "CH"
select select "NDIS"
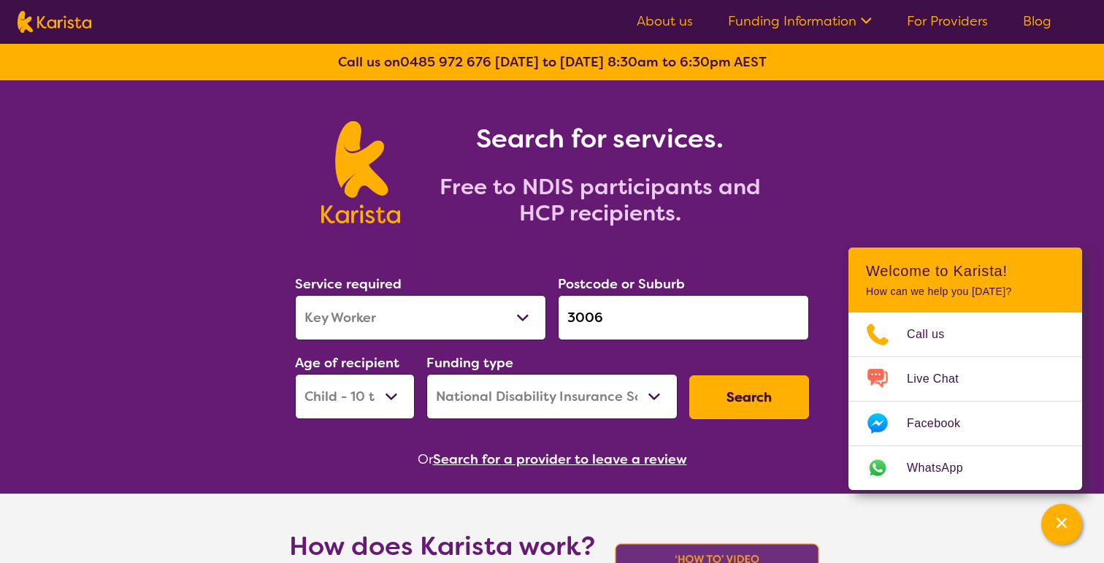
click at [437, 328] on select "Allied Health Assistant Assessment ([MEDICAL_DATA] or [MEDICAL_DATA]) Behaviour…" at bounding box center [420, 317] width 251 height 45
click at [295, 295] on select "Allied Health Assistant Assessment ([MEDICAL_DATA] or [MEDICAL_DATA]) Behaviour…" at bounding box center [420, 317] width 251 height 45
click at [546, 360] on div "Funding type Home Care Package (HCP) National Disability Insurance Scheme (NDIS…" at bounding box center [551, 385] width 251 height 67
click at [398, 389] on select "Early Childhood - 0 to 9 Child - 10 to 11 Adolescent - 12 to 17 Adult - 18 to 6…" at bounding box center [355, 396] width 120 height 45
select select "EC"
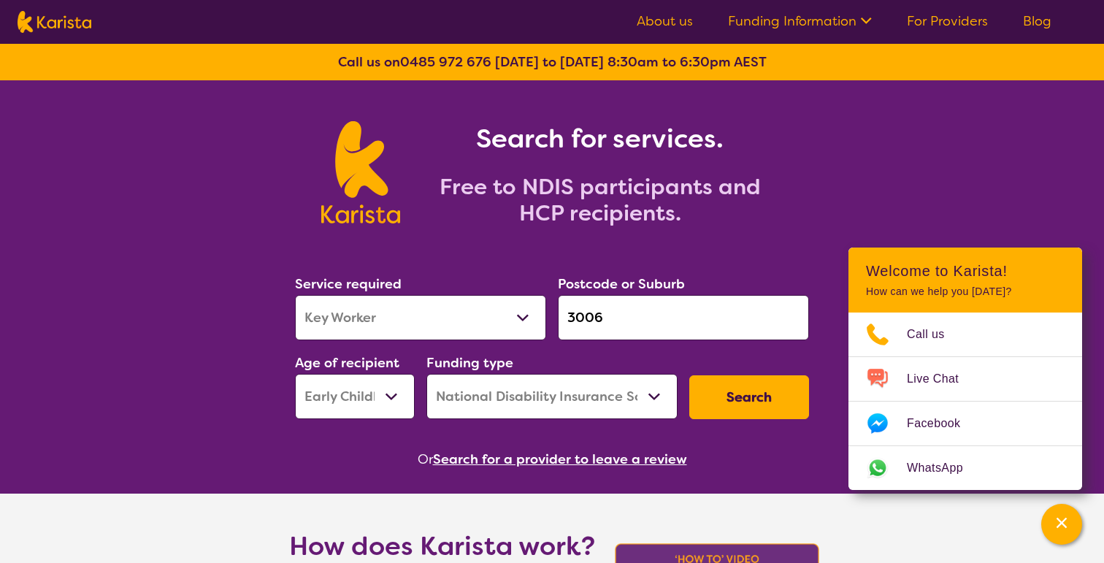
click at [295, 374] on select "Early Childhood - 0 to 9 Child - 10 to 11 Adolescent - 12 to 17 Adult - 18 to 6…" at bounding box center [355, 396] width 120 height 45
click at [772, 400] on button "Search" at bounding box center [749, 397] width 120 height 44
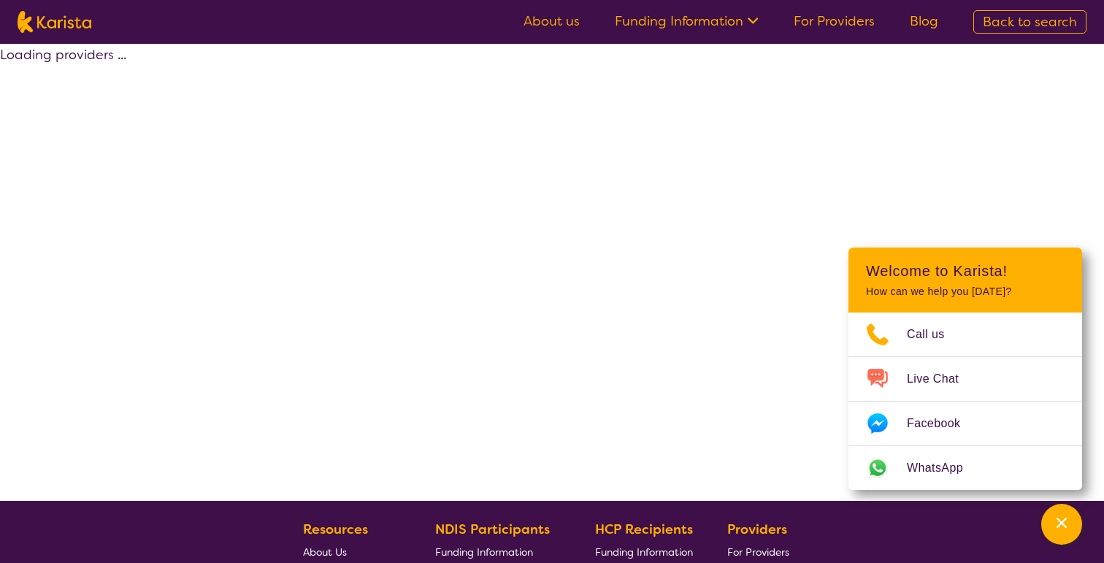
select select "by_score"
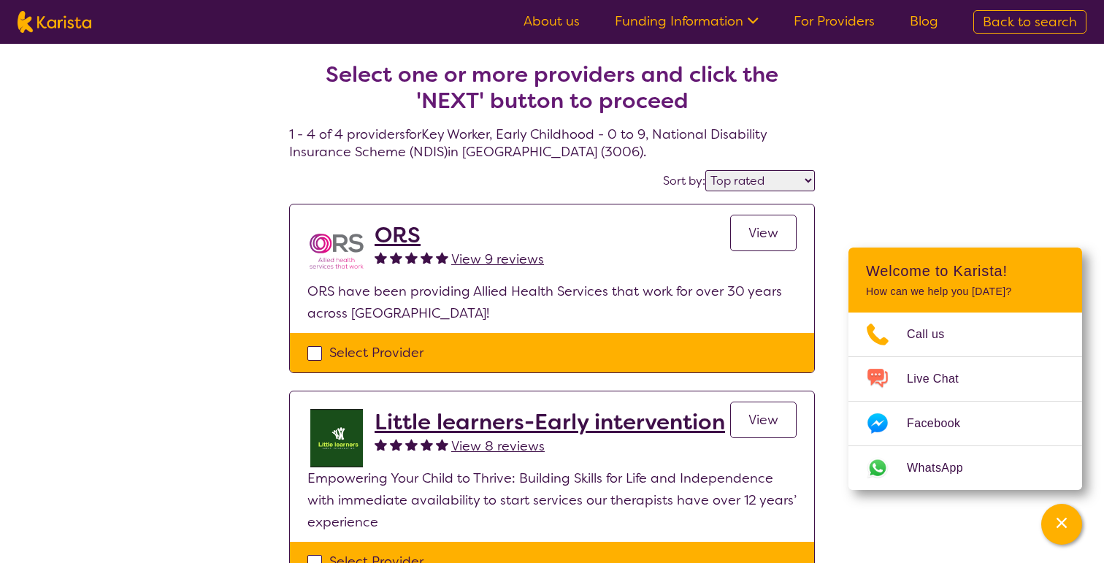
click at [75, 18] on img at bounding box center [55, 22] width 74 height 22
select select "Key Worker"
select select "EC"
select select "NDIS"
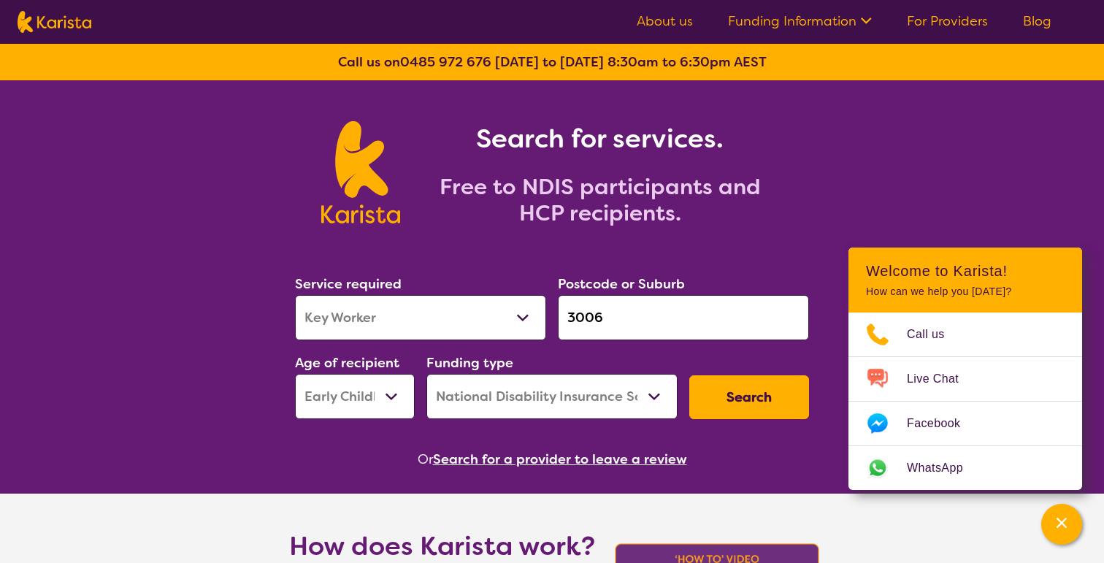
click at [381, 391] on select "Early Childhood - 0 to 9 Child - 10 to 11 Adolescent - 12 to 17 Adult - 18 to 6…" at bounding box center [355, 396] width 120 height 45
click at [295, 374] on select "Early Childhood - 0 to 9 Child - 10 to 11 Adolescent - 12 to 17 Adult - 18 to 6…" at bounding box center [355, 396] width 120 height 45
click at [383, 393] on select "Early Childhood - 0 to 9 Child - 10 to 11 Adolescent - 12 to 17 Adult - 18 to 6…" at bounding box center [355, 396] width 120 height 45
select select "AG"
click at [295, 374] on select "Early Childhood - 0 to 9 Child - 10 to 11 Adolescent - 12 to 17 Adult - 18 to 6…" at bounding box center [355, 396] width 120 height 45
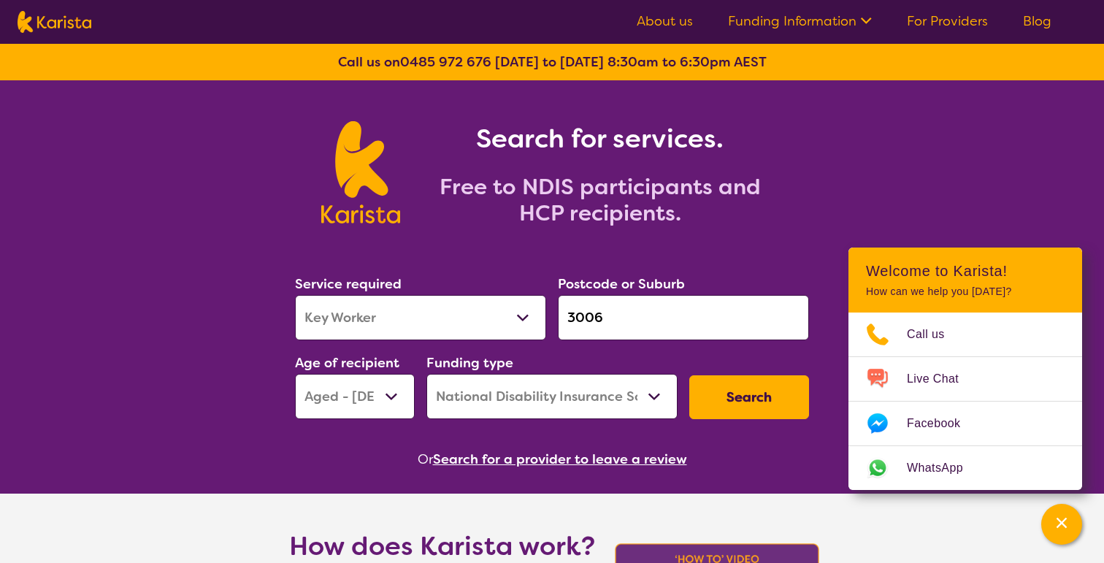
click at [775, 378] on button "Search" at bounding box center [749, 397] width 120 height 44
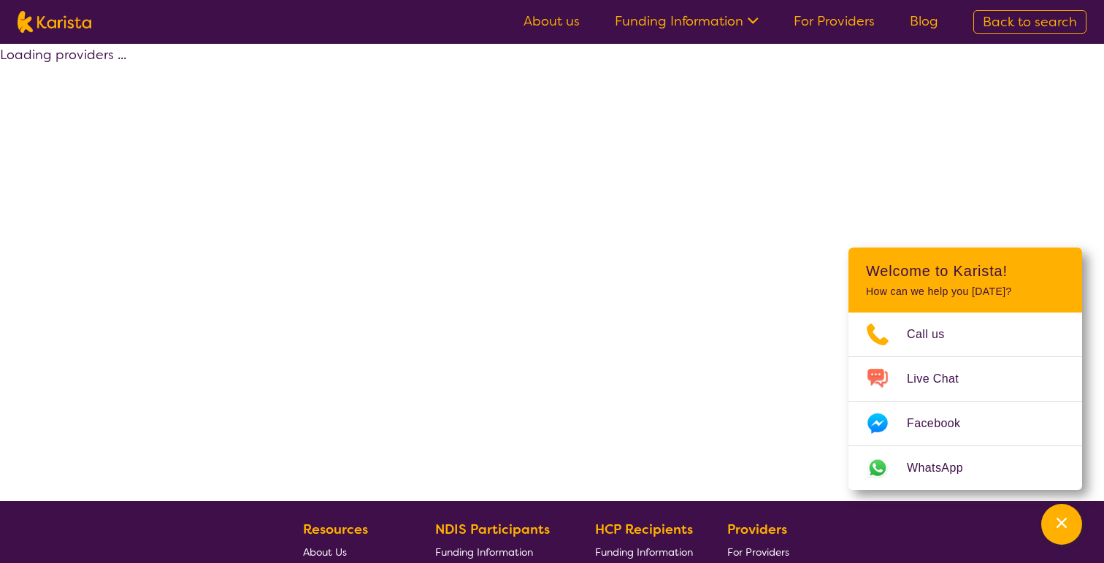
select select "NDIS"
select select "Key Worker"
select select "AG"
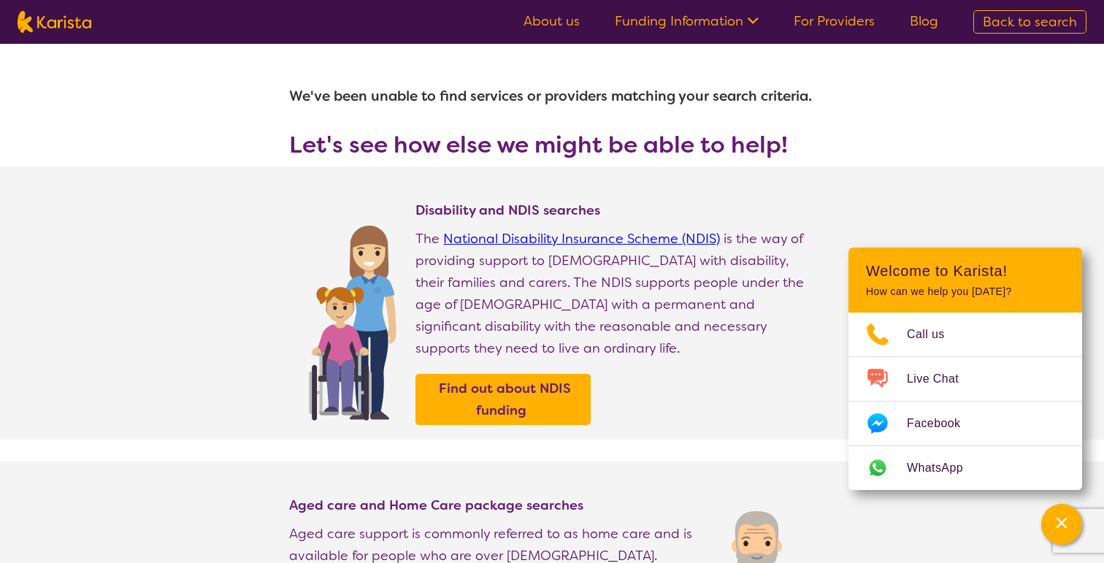
select select "Key Worker"
select select "AG"
select select "NDIS"
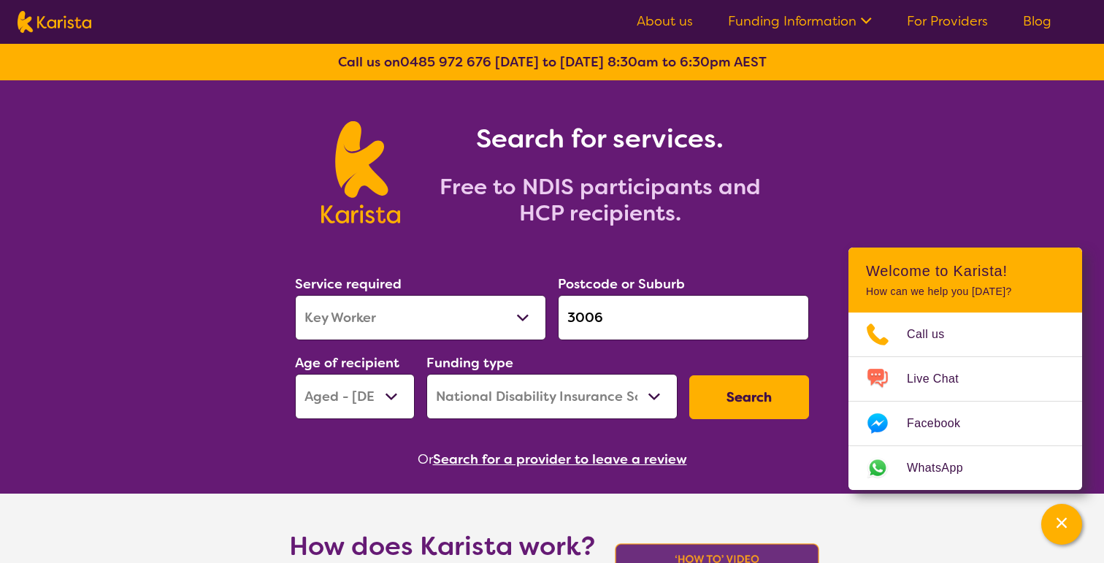
click at [519, 383] on select "Home Care Package (HCP) National Disability Insurance Scheme (NDIS) I don't know" at bounding box center [551, 396] width 251 height 45
click at [426, 374] on select "Home Care Package (HCP) National Disability Insurance Scheme (NDIS) I don't know" at bounding box center [551, 396] width 251 height 45
click at [750, 405] on button "Search" at bounding box center [749, 397] width 120 height 44
select select "NDIS"
select select "Key Worker"
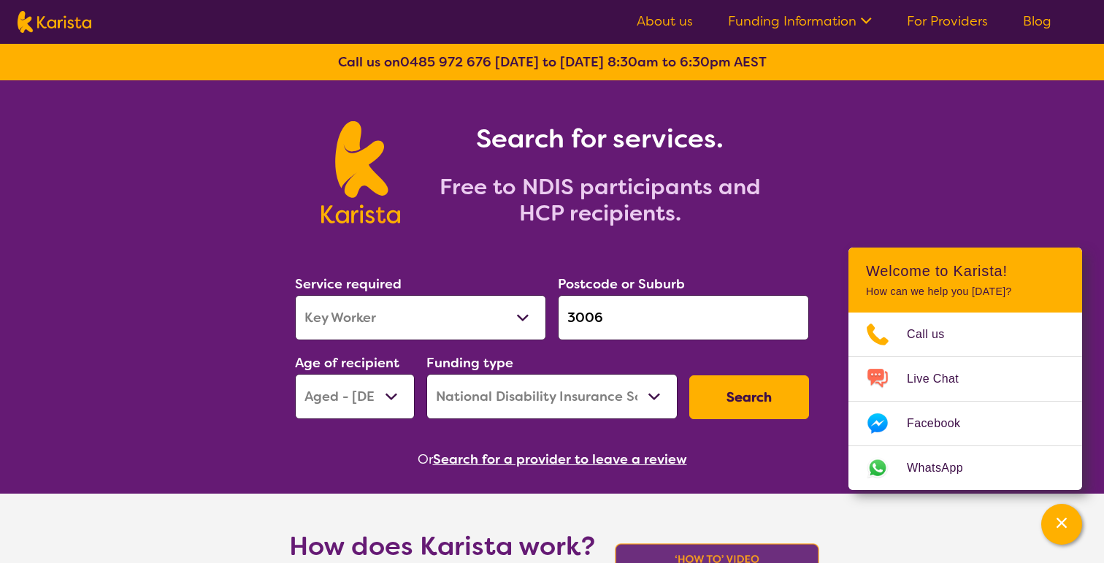
select select "AG"
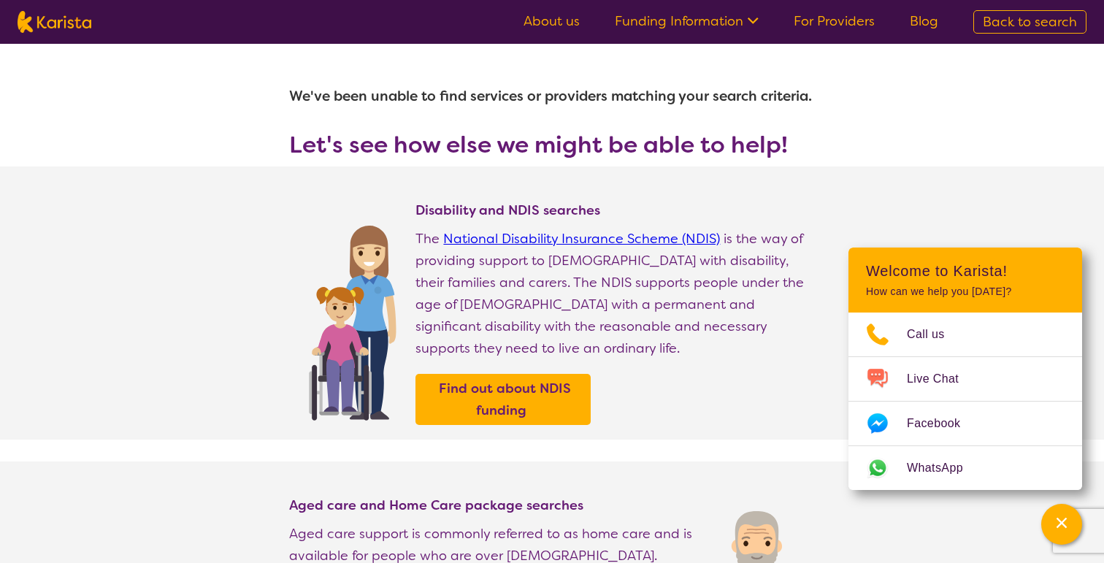
select select "Key Worker"
select select "AG"
select select "NDIS"
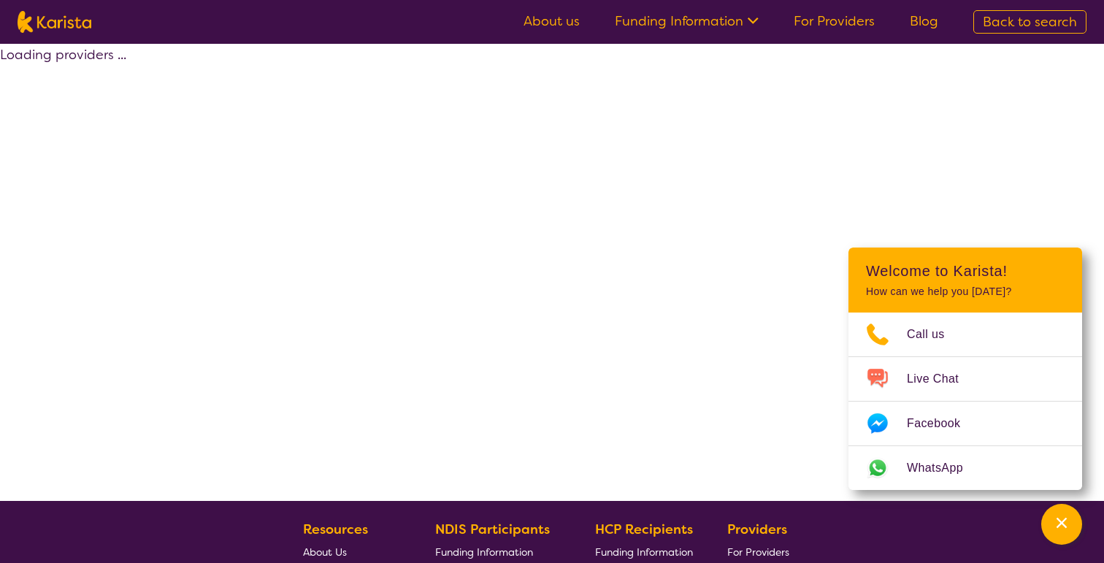
select select "by_score"
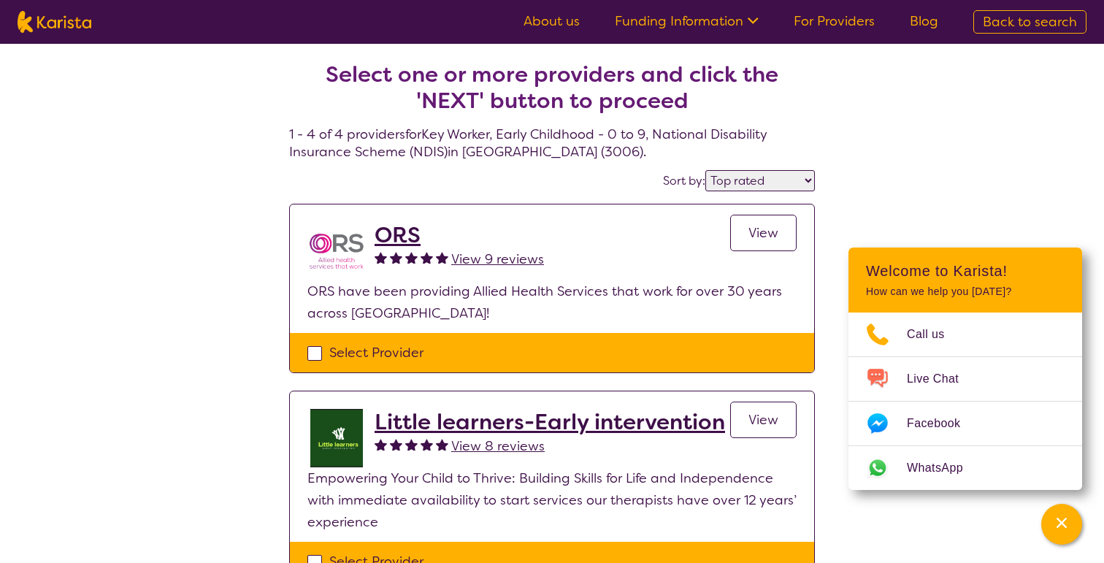
click at [55, 12] on img at bounding box center [55, 22] width 74 height 22
select select "Key Worker"
select select "AG"
select select "NDIS"
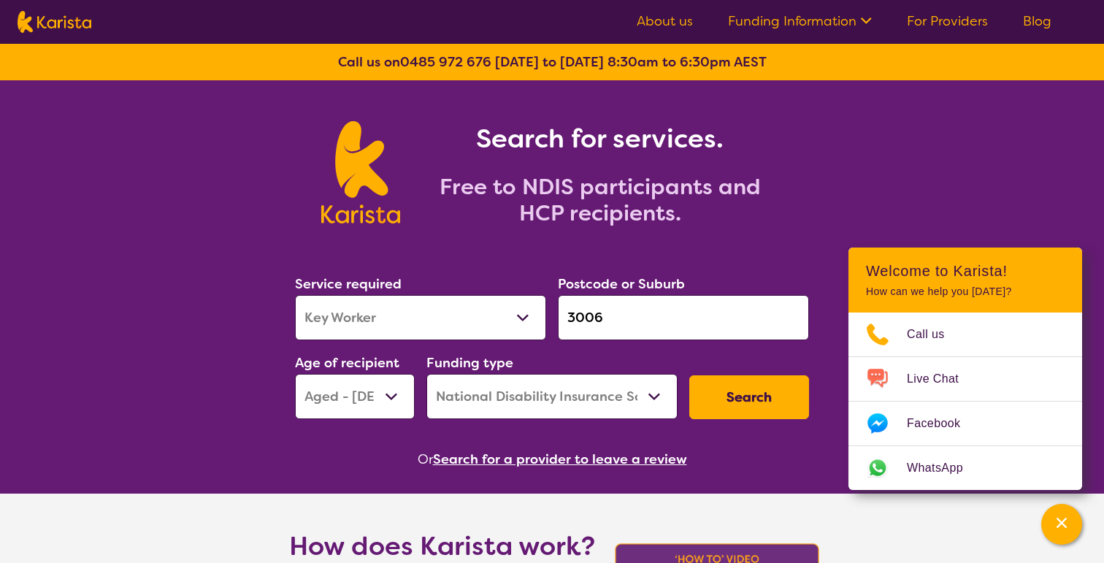
click at [657, 455] on button "Search for a provider to leave a review" at bounding box center [560, 459] width 254 height 22
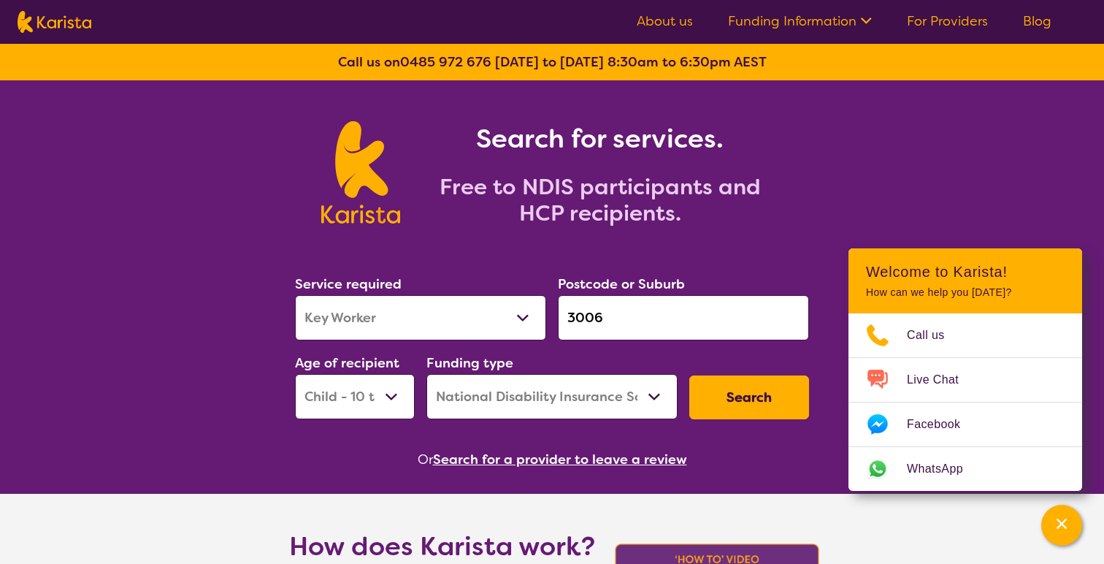
select select "Key Worker"
select select "CH"
select select "NDIS"
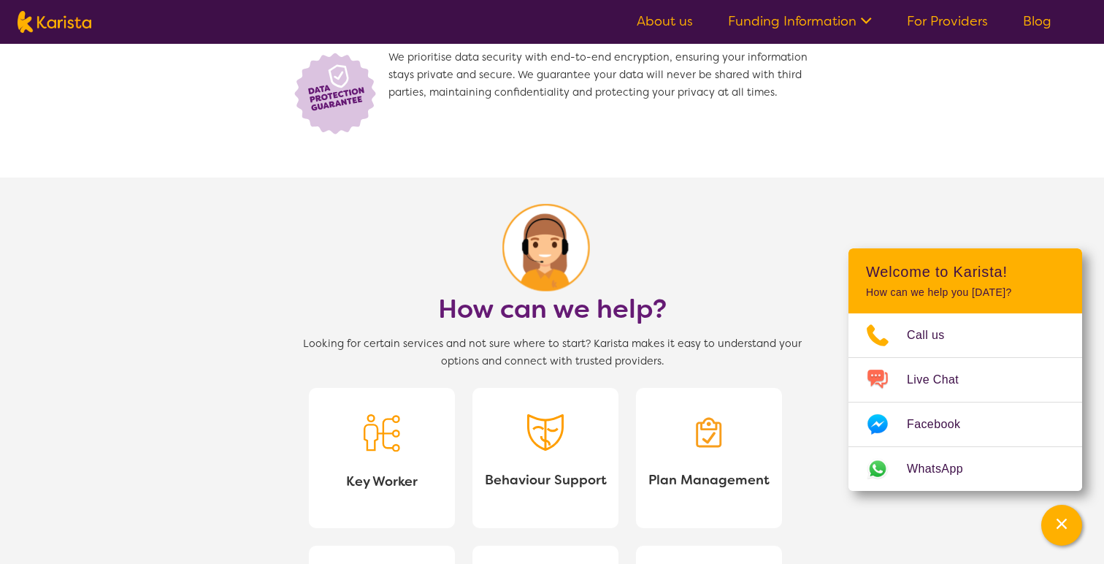
scroll to position [1044, 0]
